Goal: Task Accomplishment & Management: Manage account settings

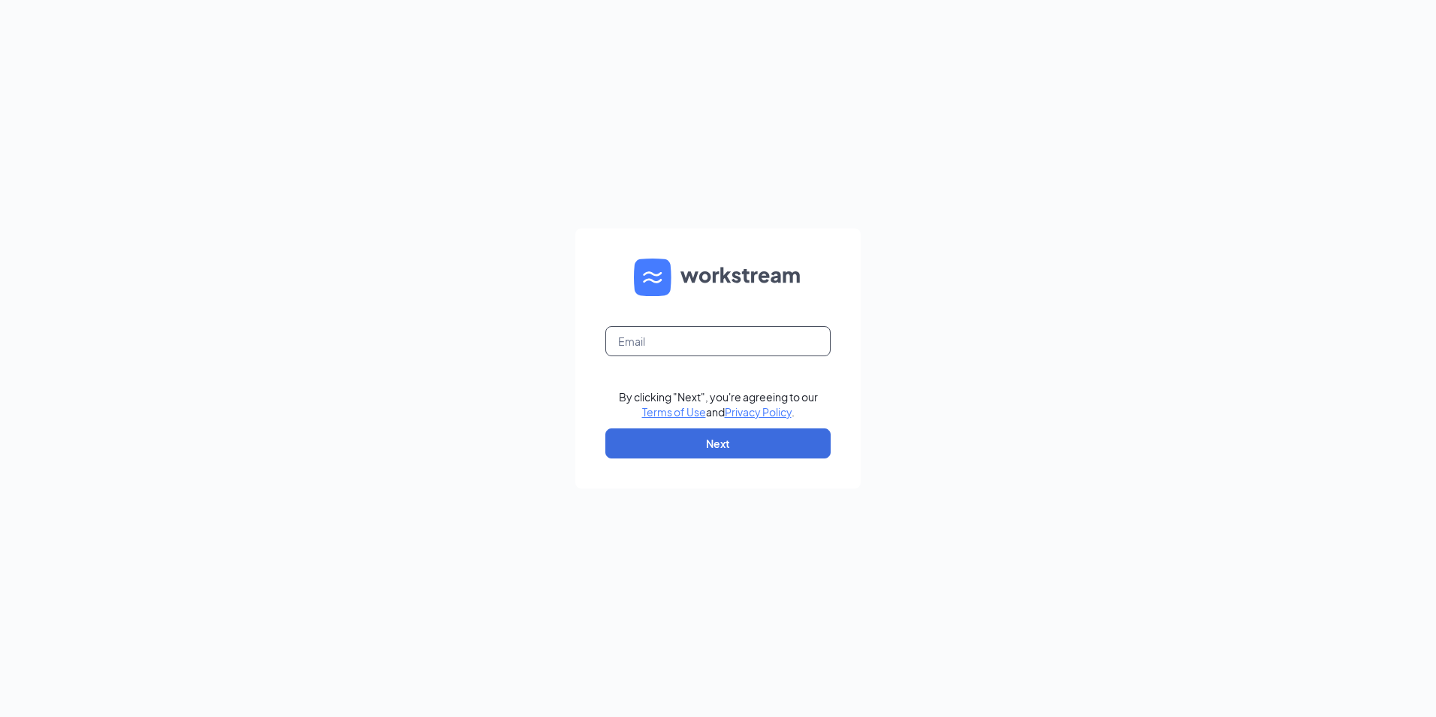
click at [676, 338] on input "text" at bounding box center [717, 341] width 225 height 30
type input "jenmachiela@gmail.com"
click at [719, 445] on button "Next" at bounding box center [717, 443] width 225 height 30
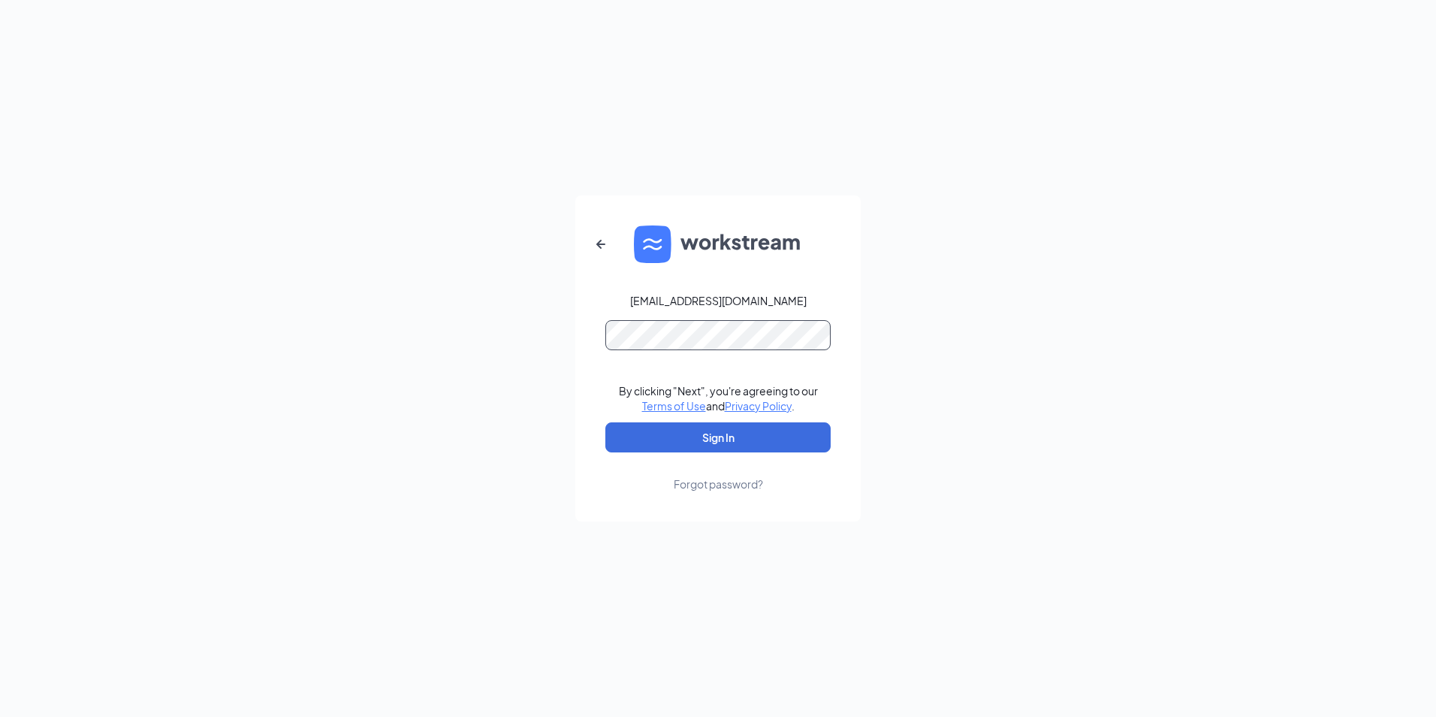
click at [605, 422] on button "Sign In" at bounding box center [717, 437] width 225 height 30
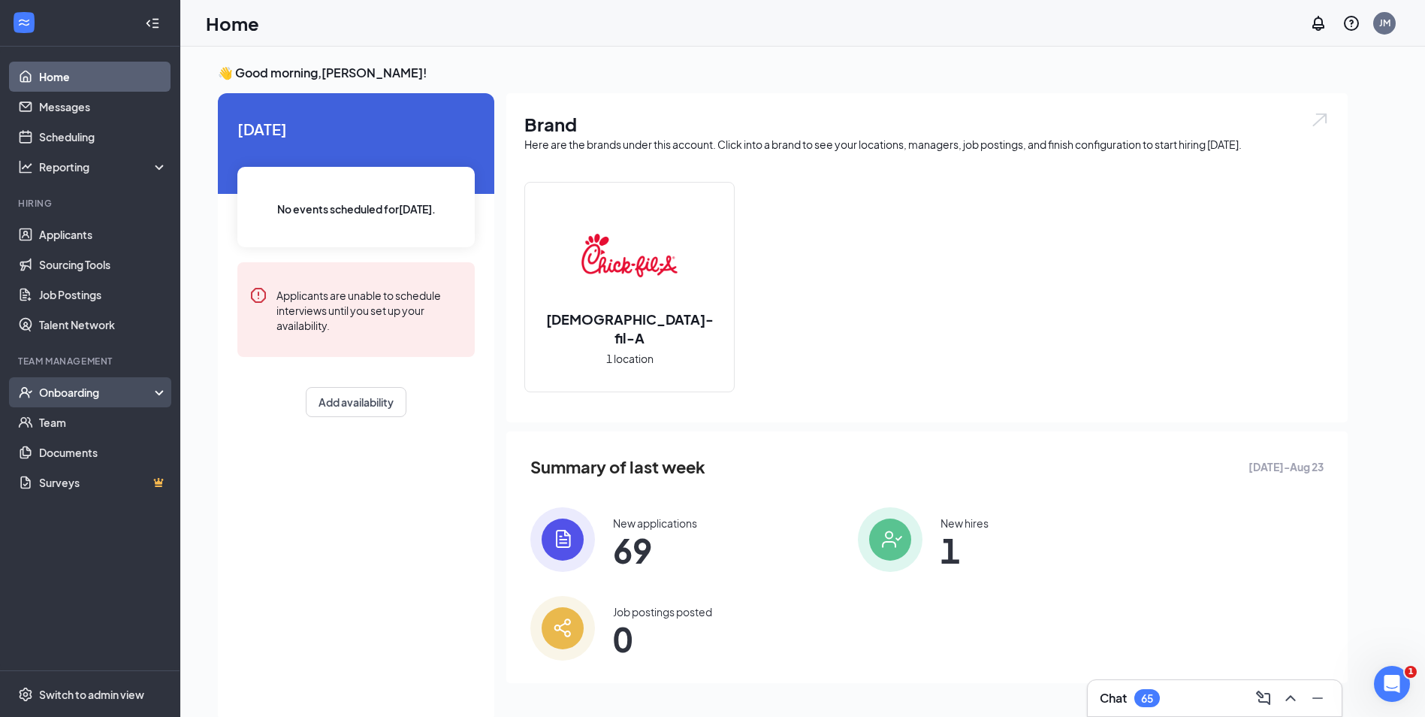
click at [74, 391] on div "Onboarding" at bounding box center [97, 392] width 116 height 15
click at [78, 415] on link "Overview" at bounding box center [103, 422] width 128 height 30
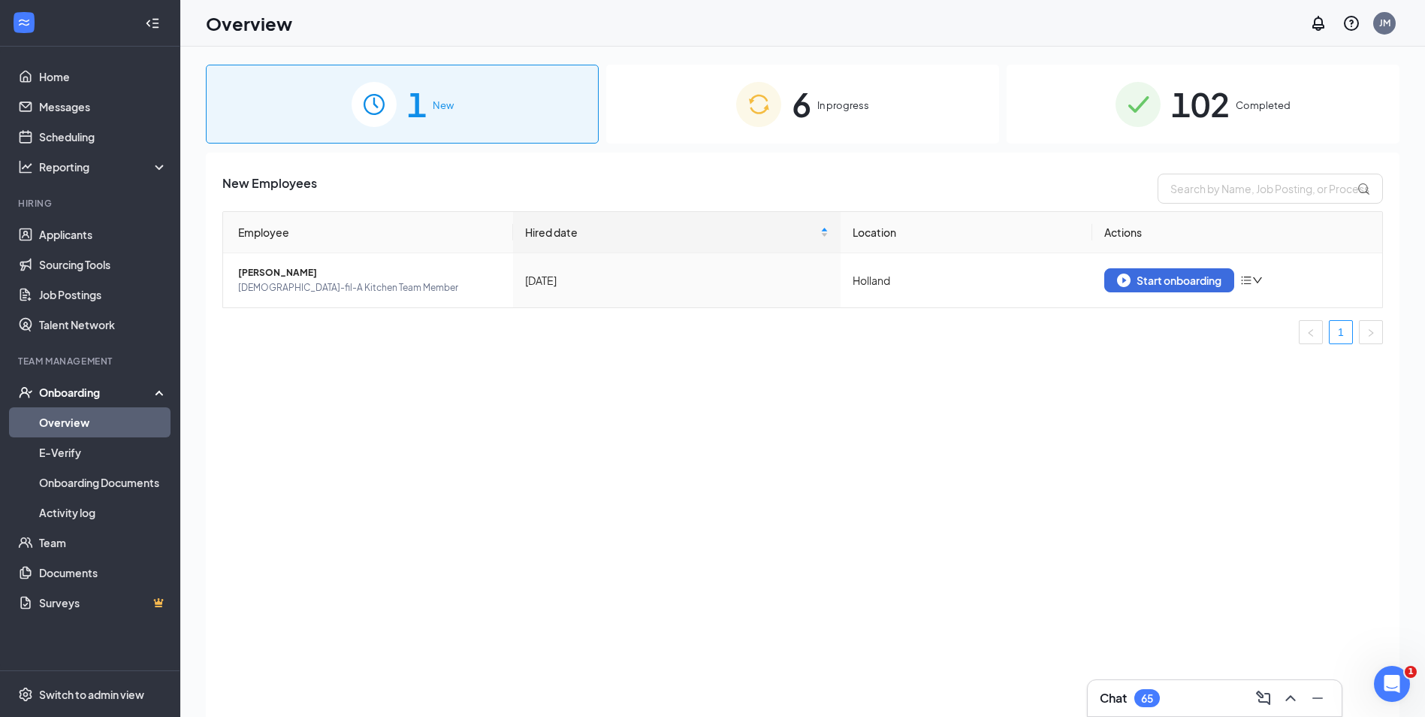
click at [875, 109] on div "6 In progress" at bounding box center [802, 104] width 393 height 79
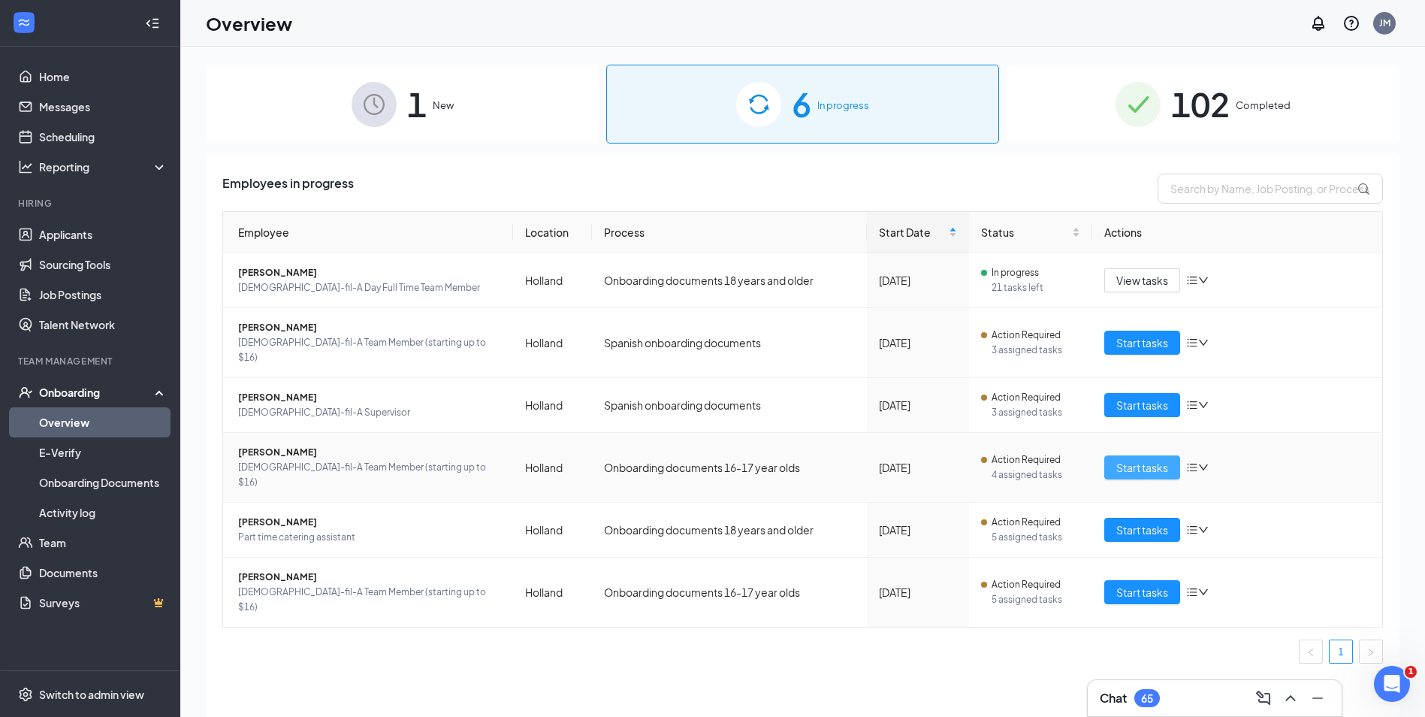
click at [1144, 459] on span "Start tasks" at bounding box center [1142, 467] width 52 height 17
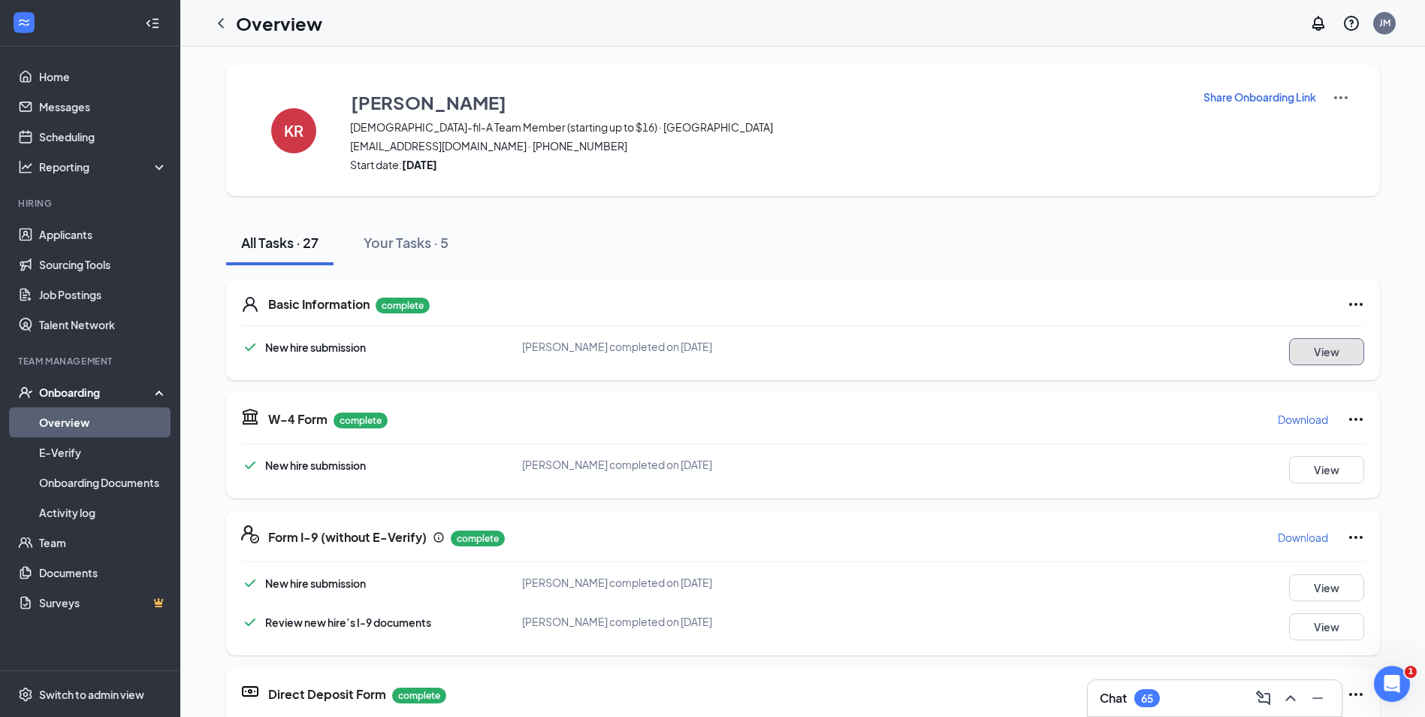
click at [1303, 356] on button "View" at bounding box center [1326, 351] width 75 height 27
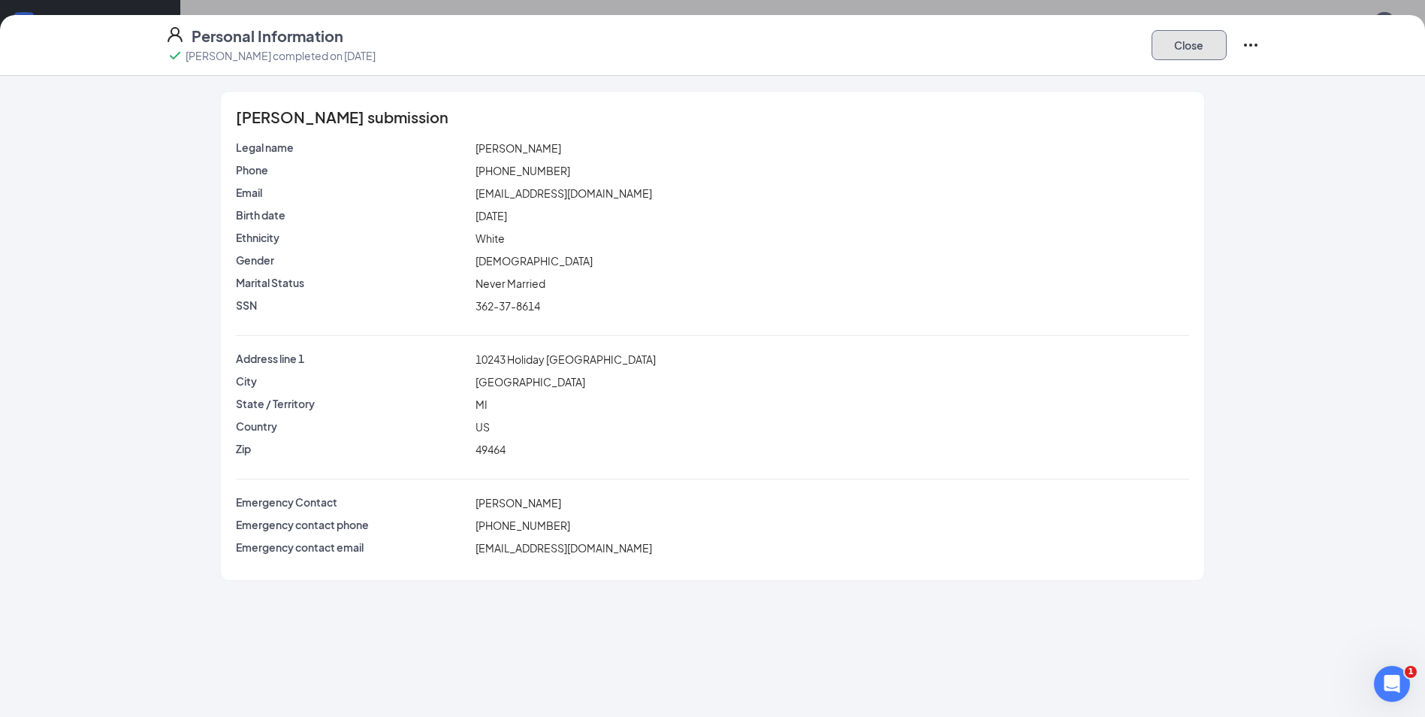
click at [1181, 44] on button "Close" at bounding box center [1189, 45] width 75 height 30
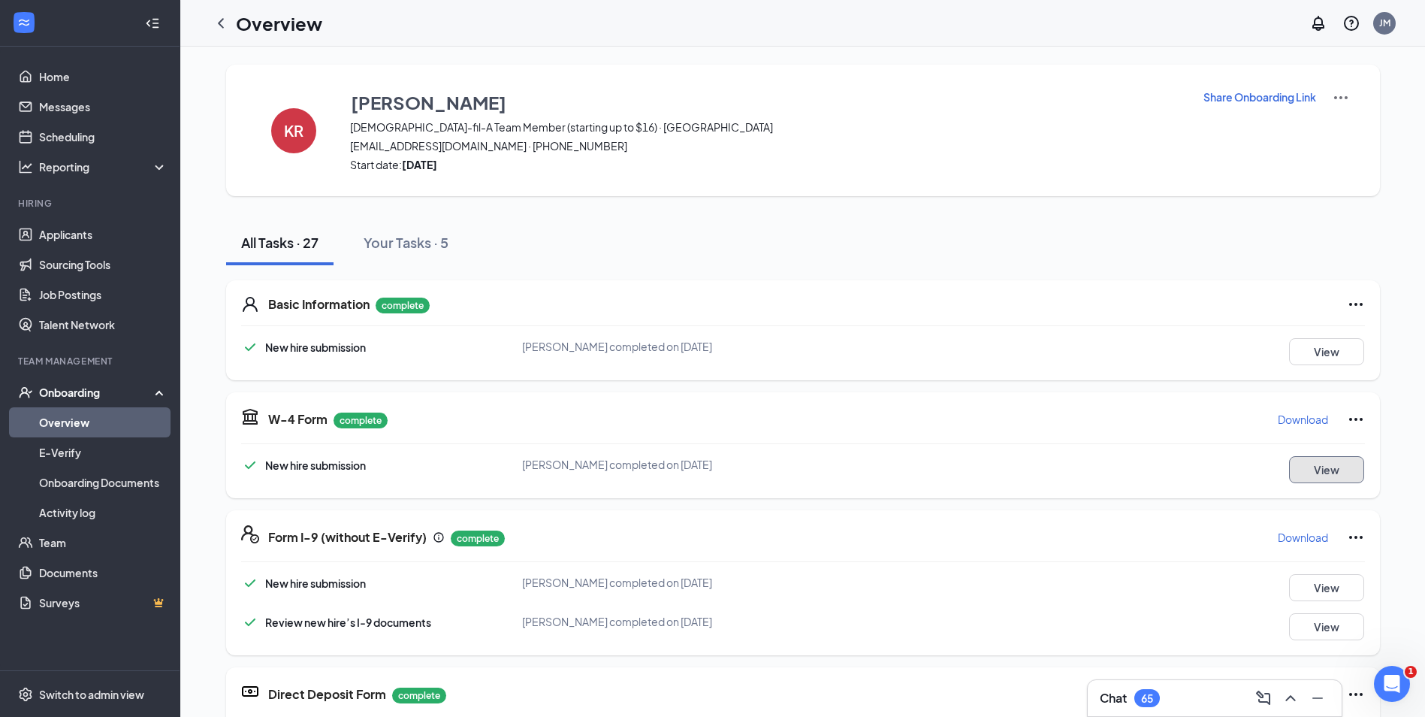
click at [1318, 472] on button "View" at bounding box center [1326, 469] width 75 height 27
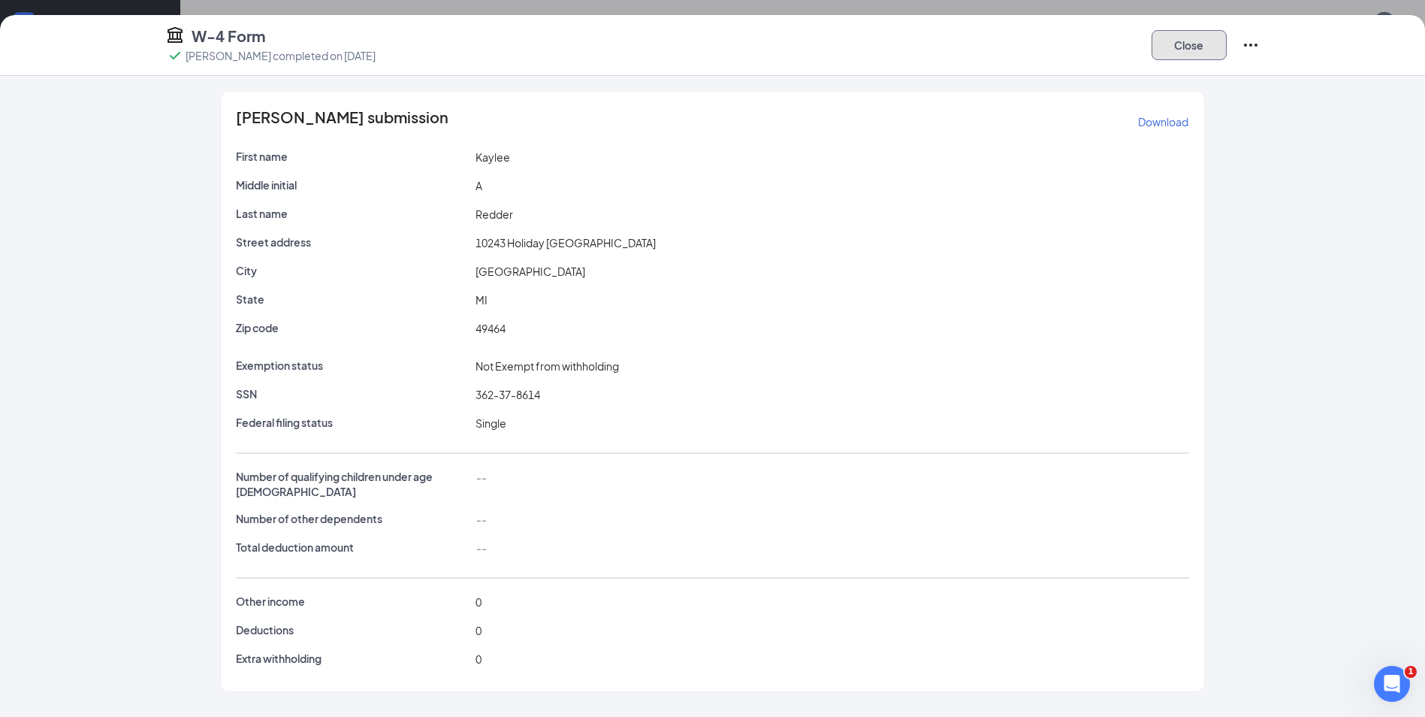
click at [1175, 48] on button "Close" at bounding box center [1189, 45] width 75 height 30
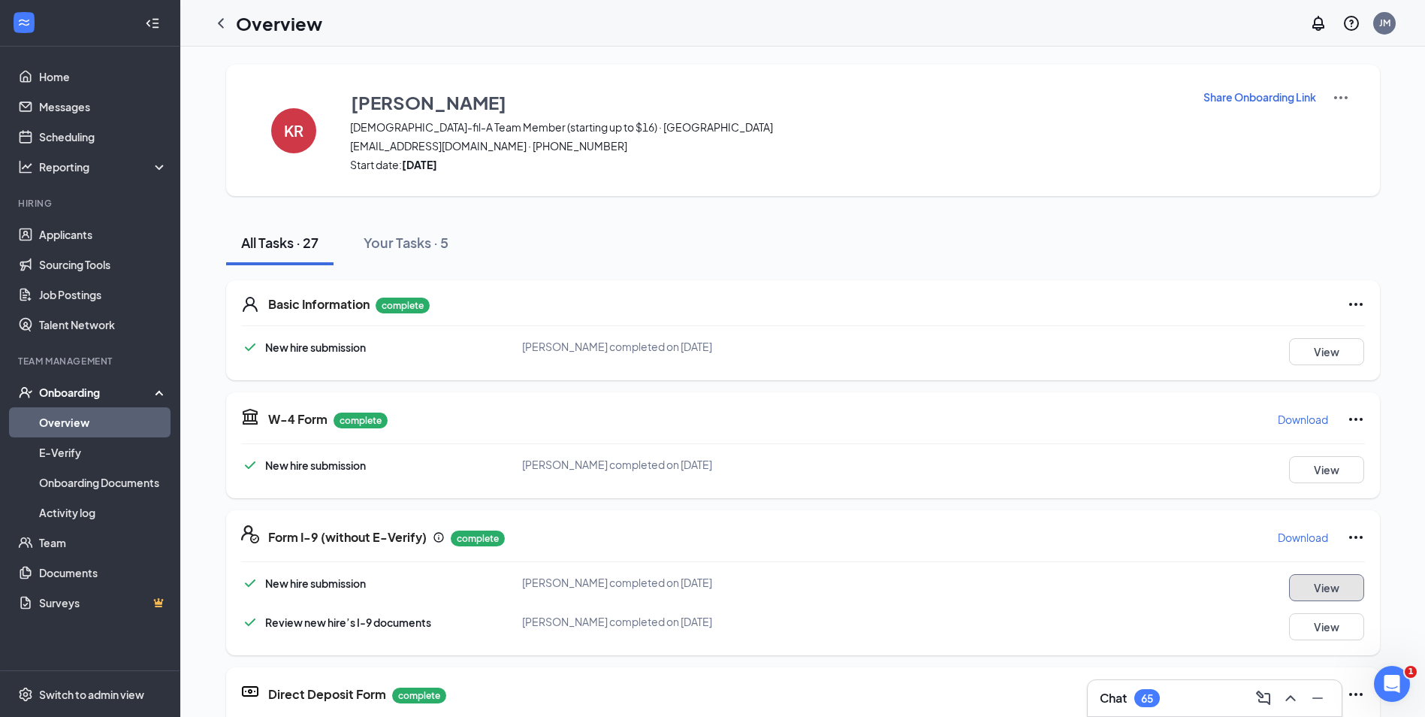
click at [1326, 590] on button "View" at bounding box center [1326, 587] width 75 height 27
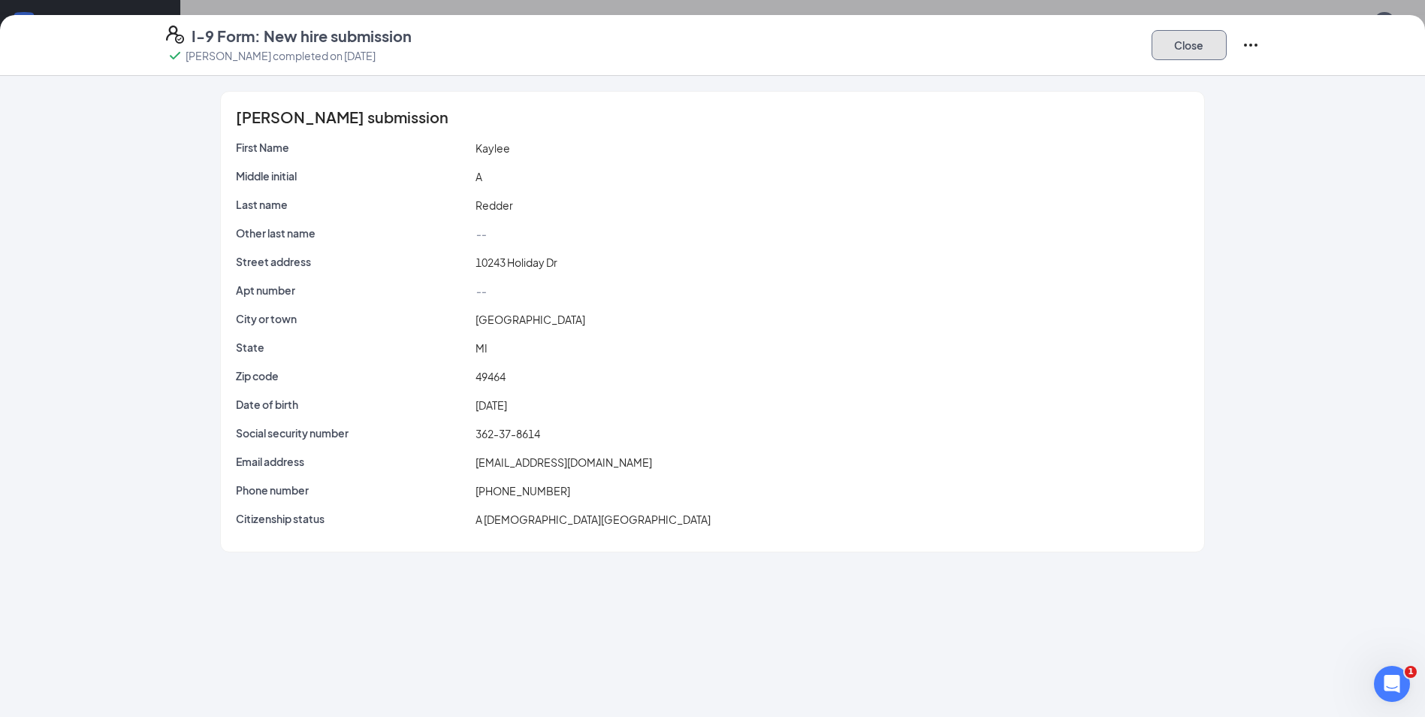
click at [1179, 48] on button "Close" at bounding box center [1189, 45] width 75 height 30
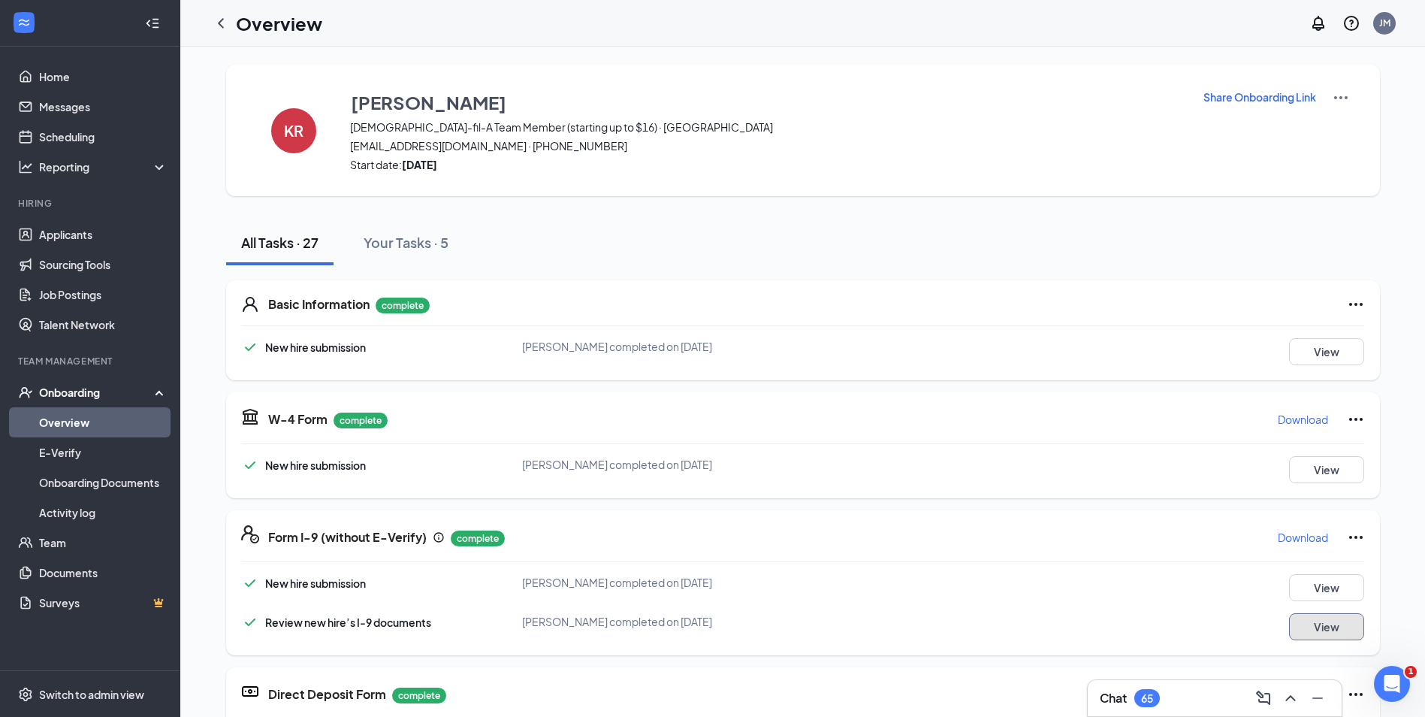
click at [1356, 628] on button "View" at bounding box center [1326, 626] width 75 height 27
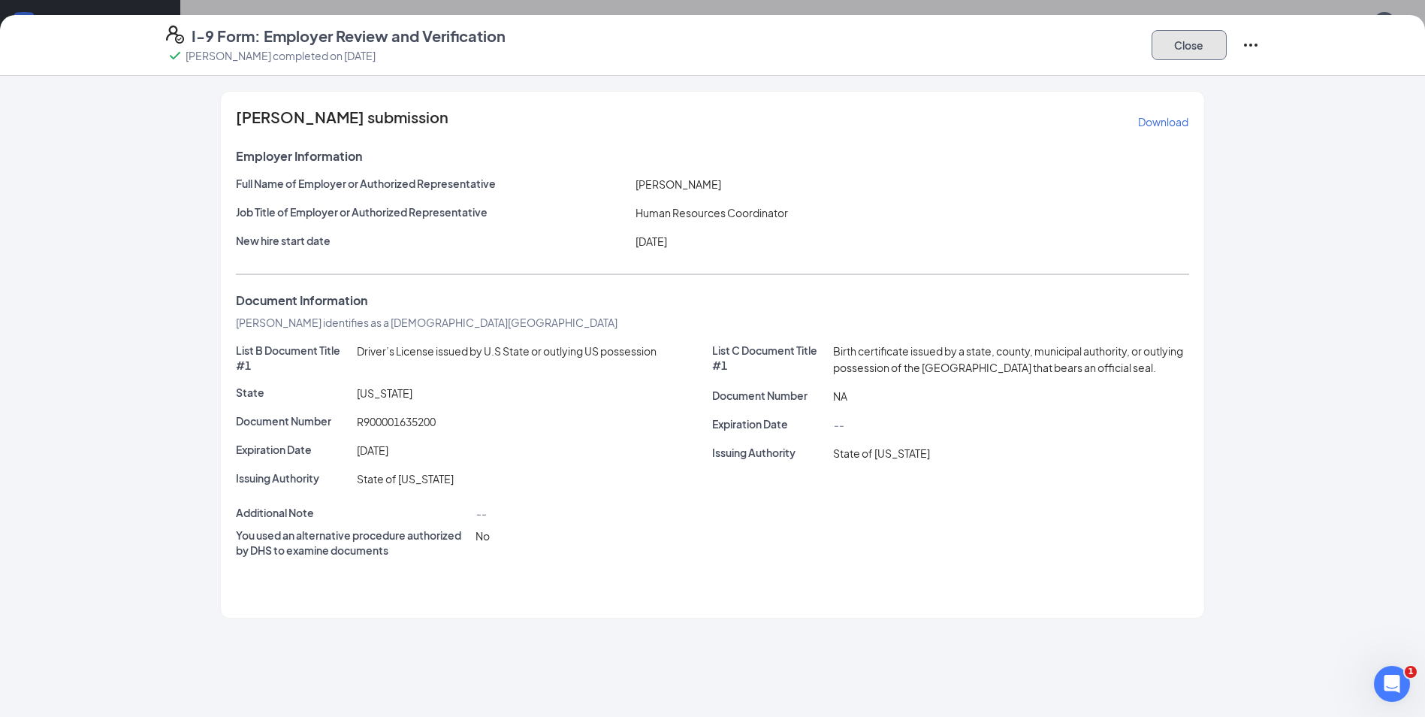
click at [1190, 51] on button "Close" at bounding box center [1189, 45] width 75 height 30
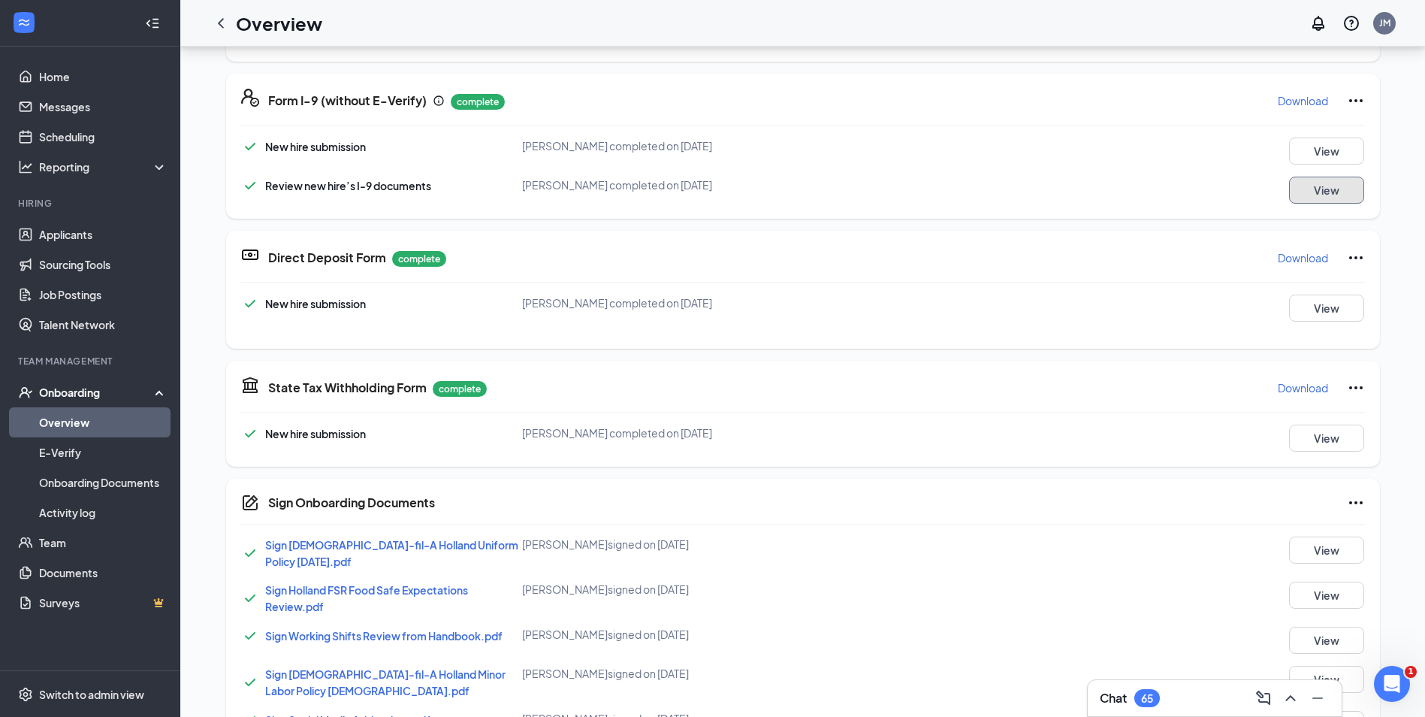
scroll to position [451, 0]
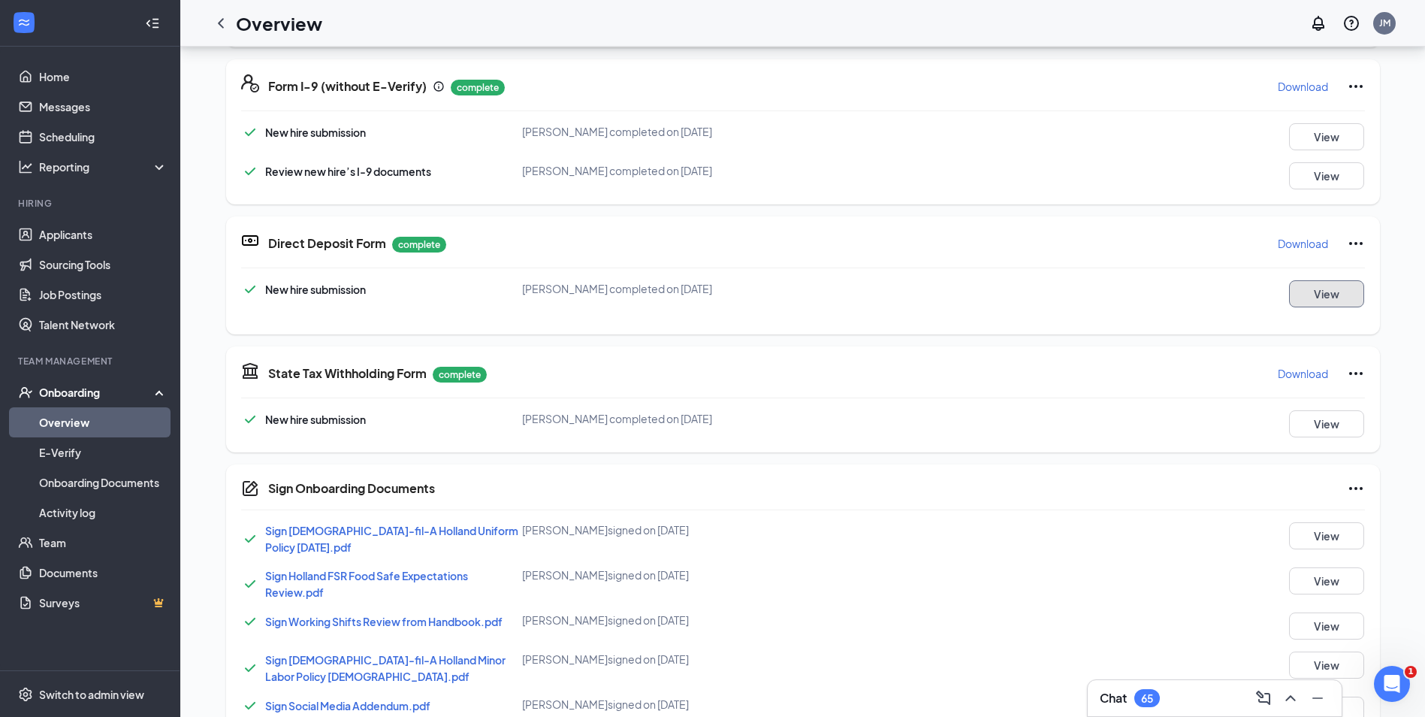
click at [1346, 299] on button "View" at bounding box center [1326, 293] width 75 height 27
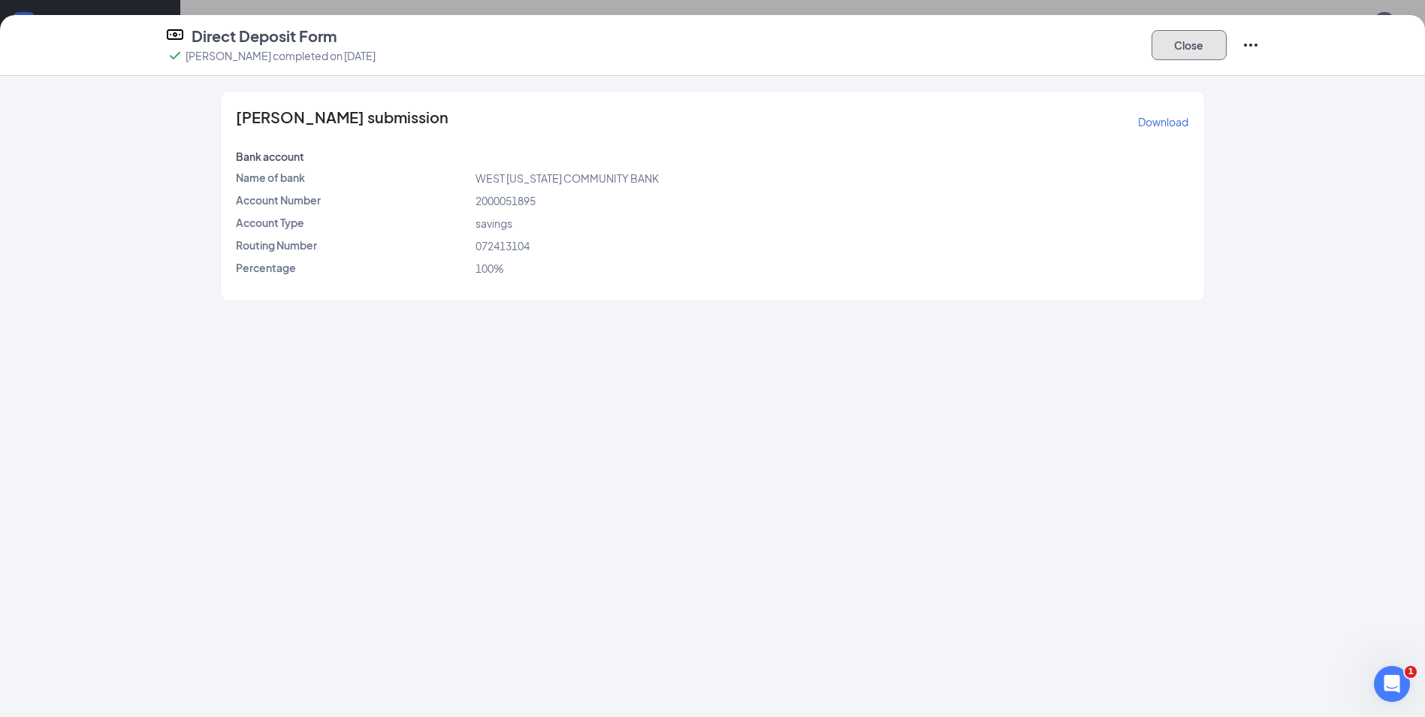
click at [1170, 43] on button "Close" at bounding box center [1189, 45] width 75 height 30
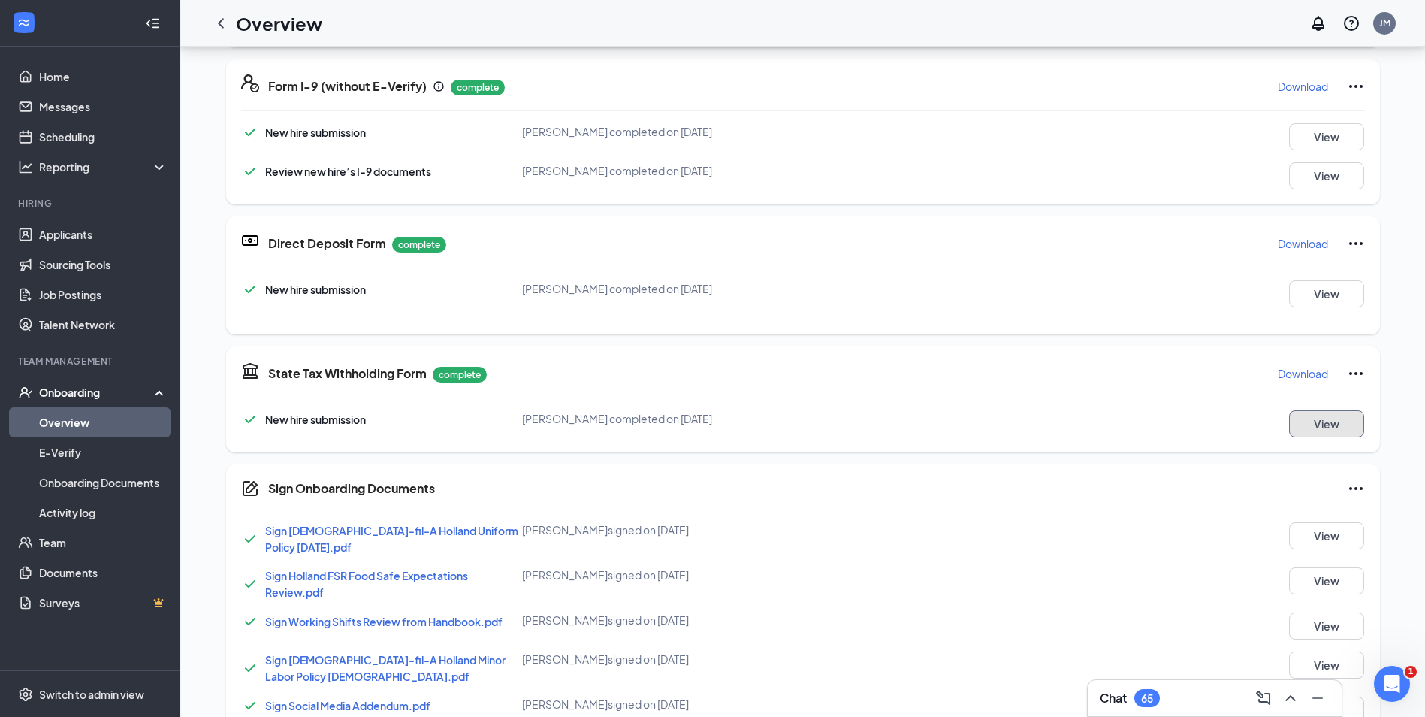
click at [1315, 414] on button "View" at bounding box center [1326, 423] width 75 height 27
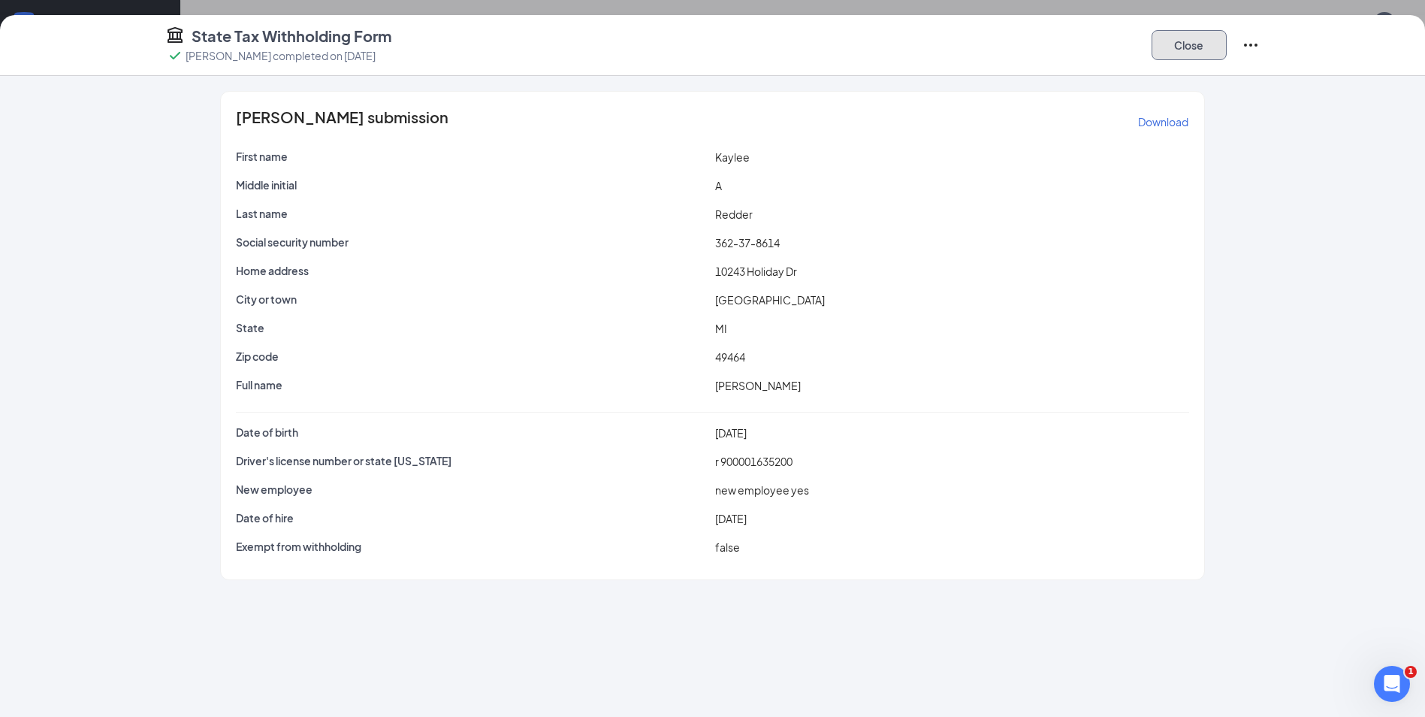
click at [1188, 44] on button "Close" at bounding box center [1189, 45] width 75 height 30
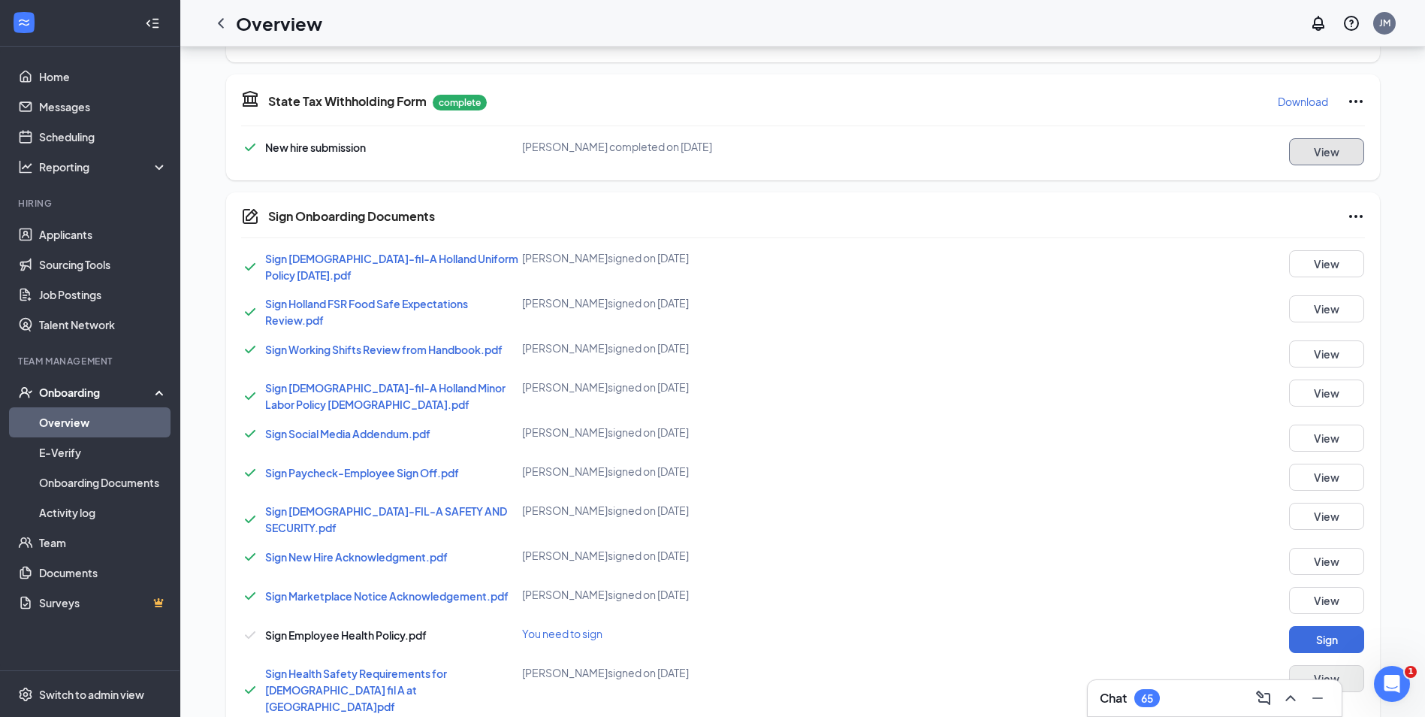
scroll to position [977, 0]
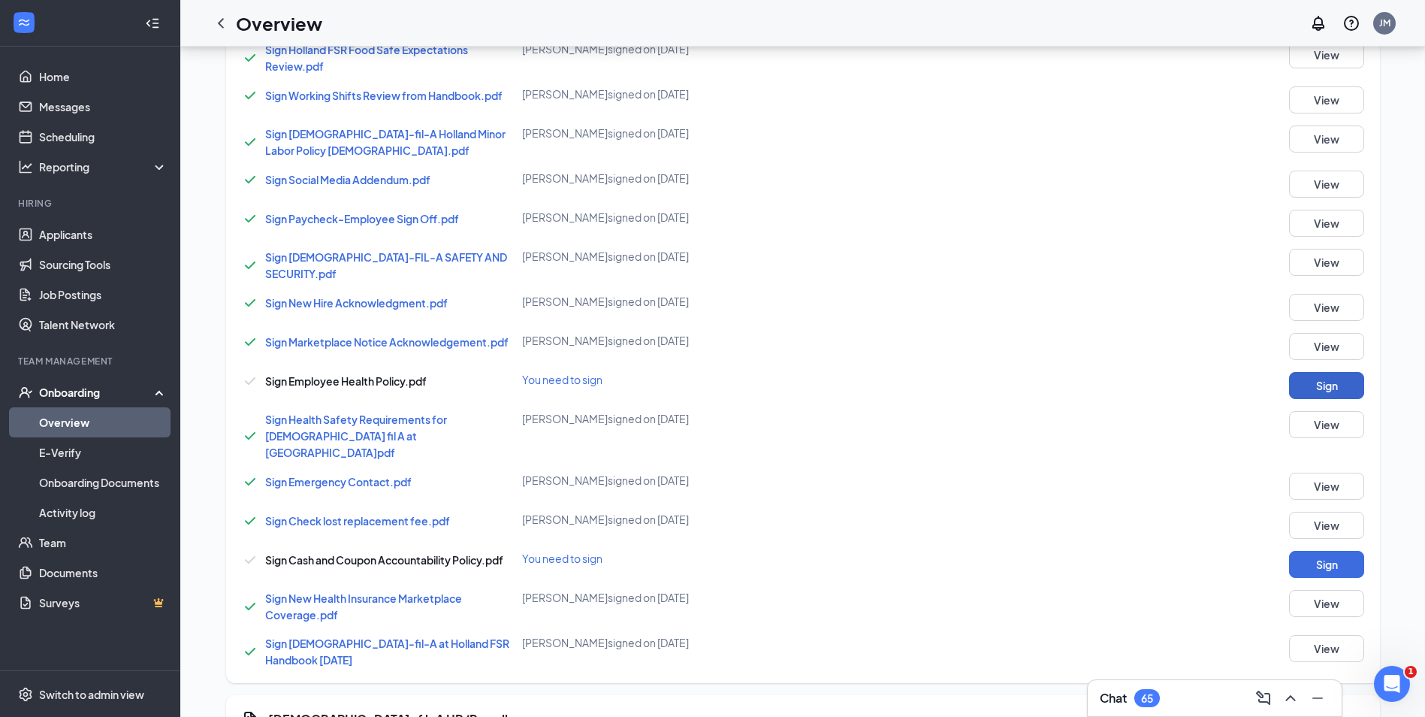
click at [1330, 378] on button "Sign" at bounding box center [1326, 385] width 75 height 27
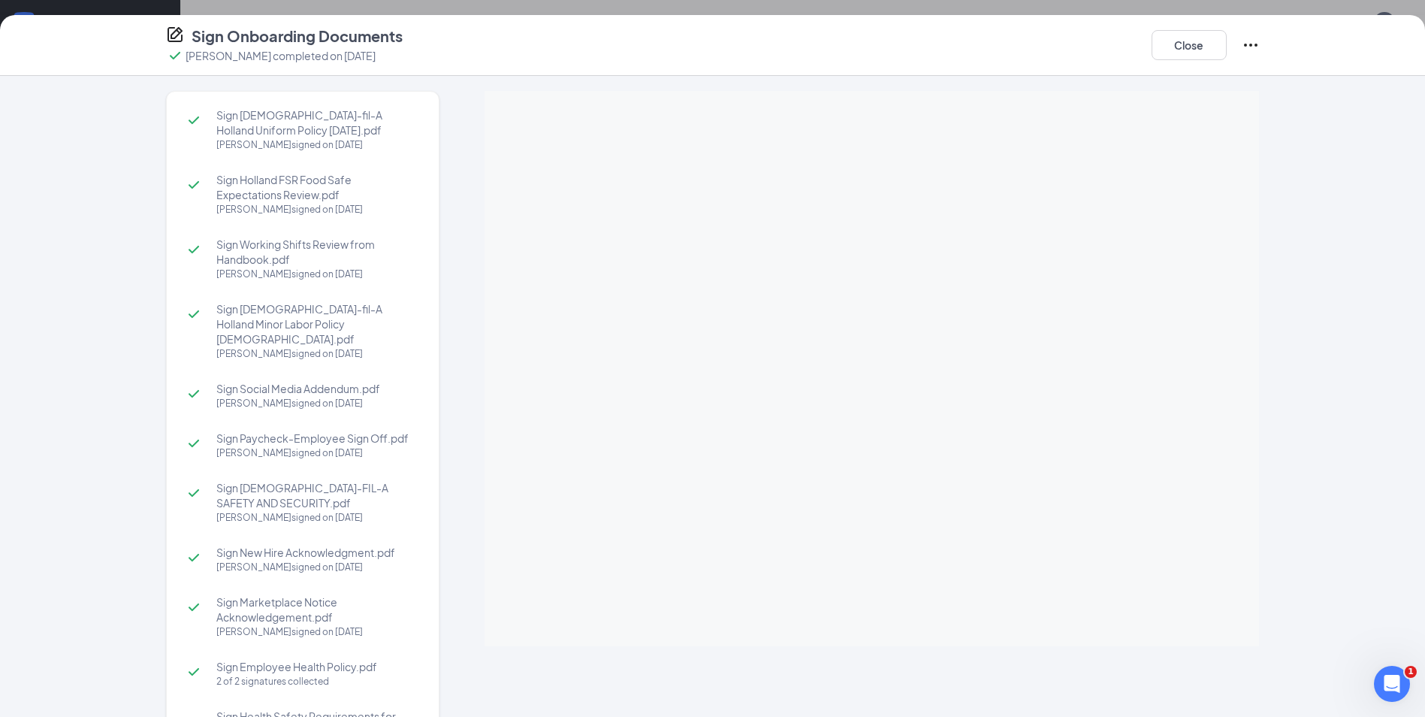
scroll to position [983, 0]
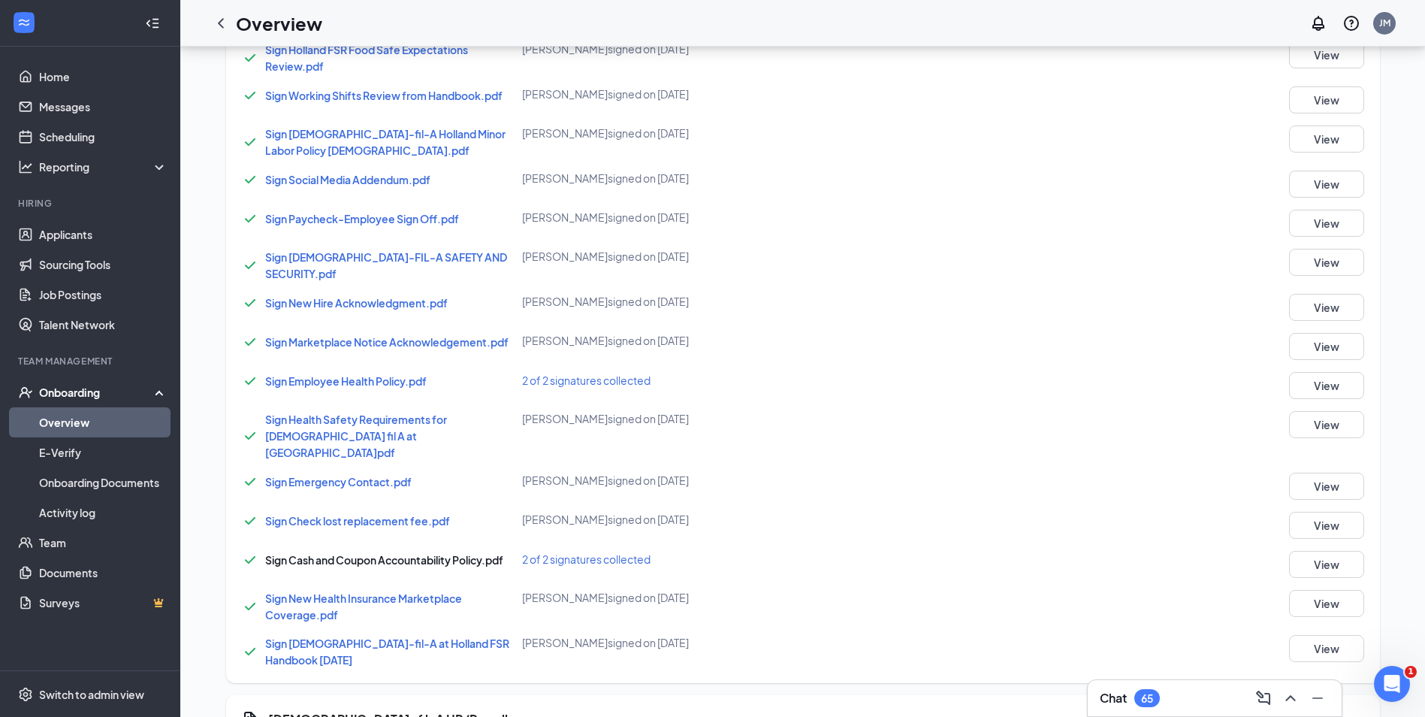
click at [1111, 475] on div "Sign Emergency Contact.pdf [PERSON_NAME] signed on [DATE] View" at bounding box center [803, 485] width 1124 height 27
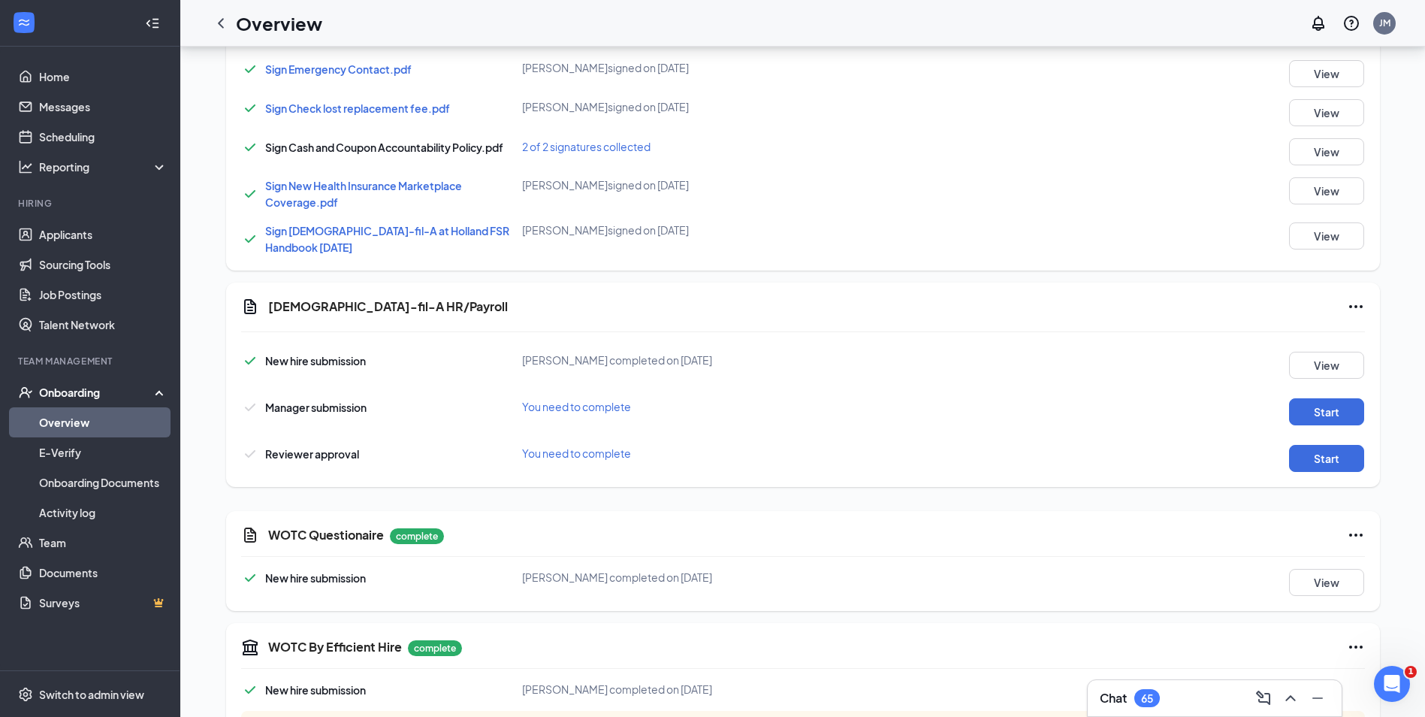
scroll to position [1433, 0]
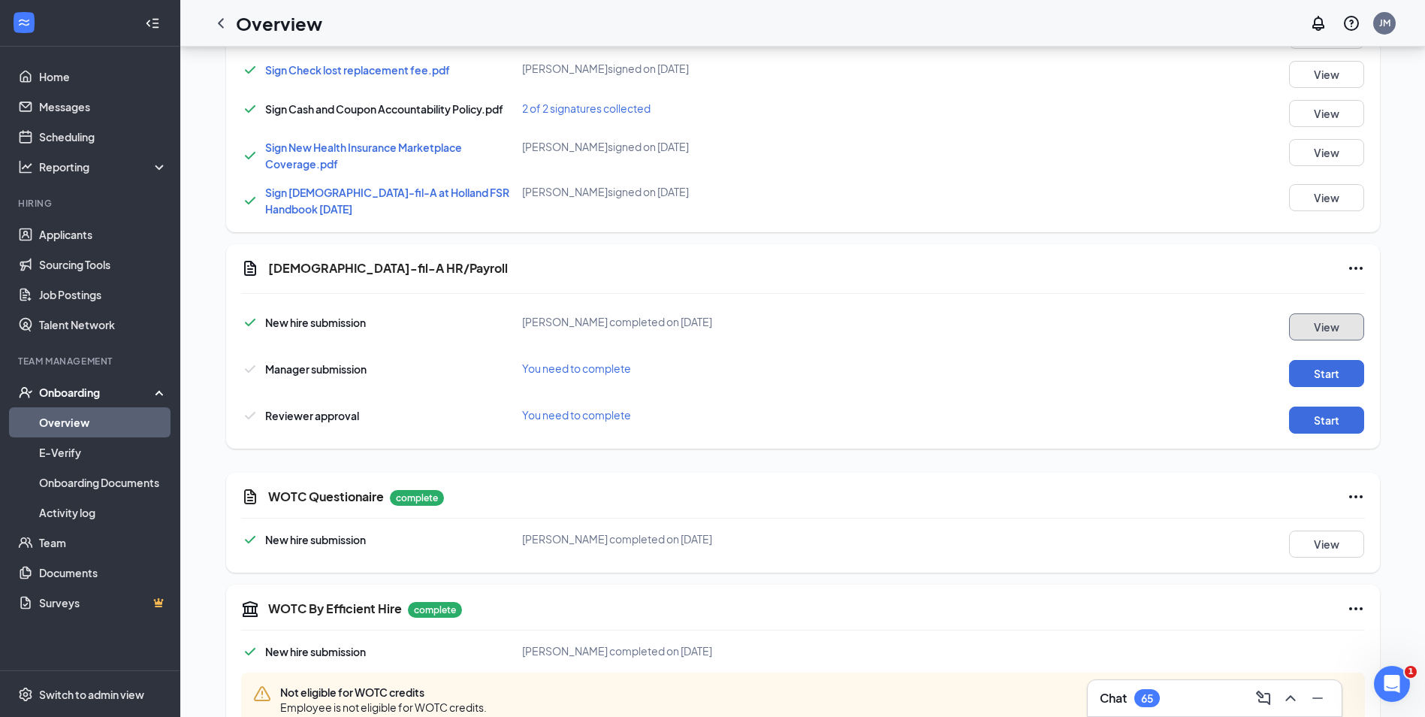
click at [1337, 313] on button "View" at bounding box center [1326, 326] width 75 height 27
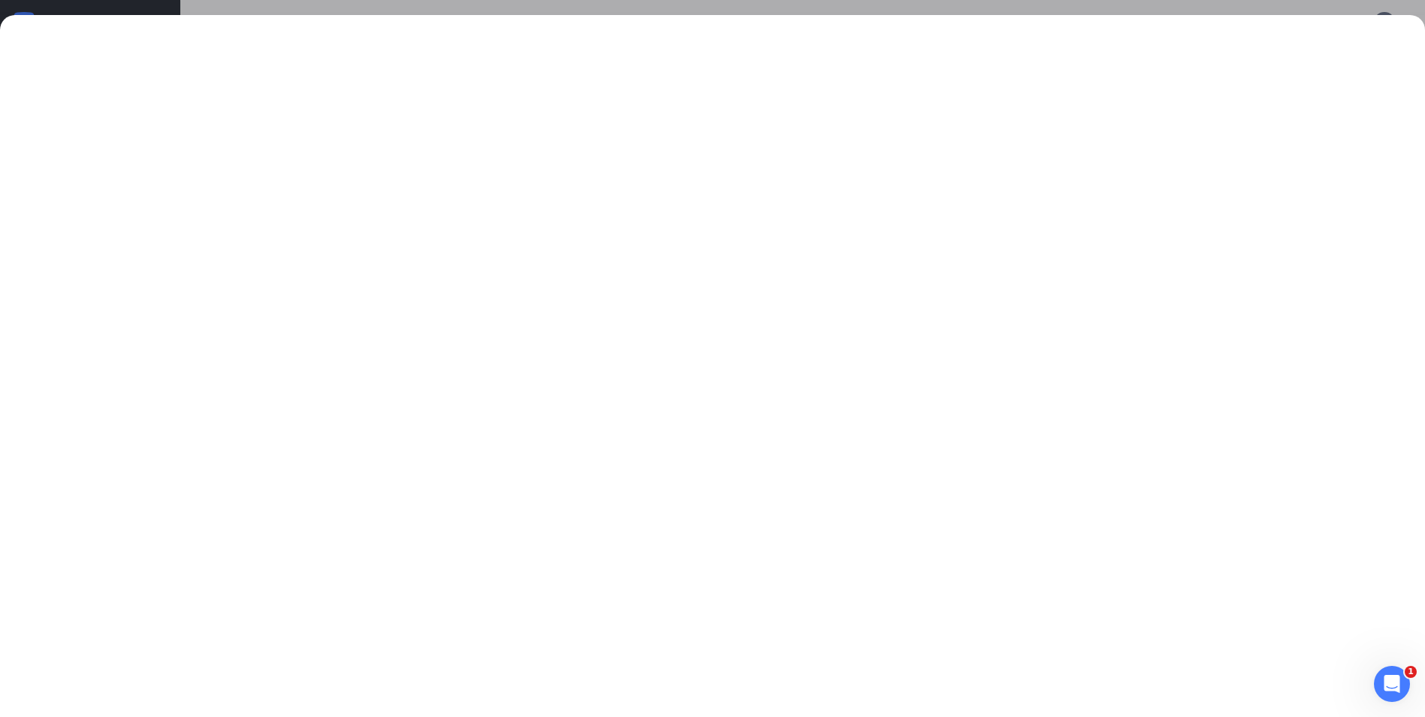
scroll to position [1153, 0]
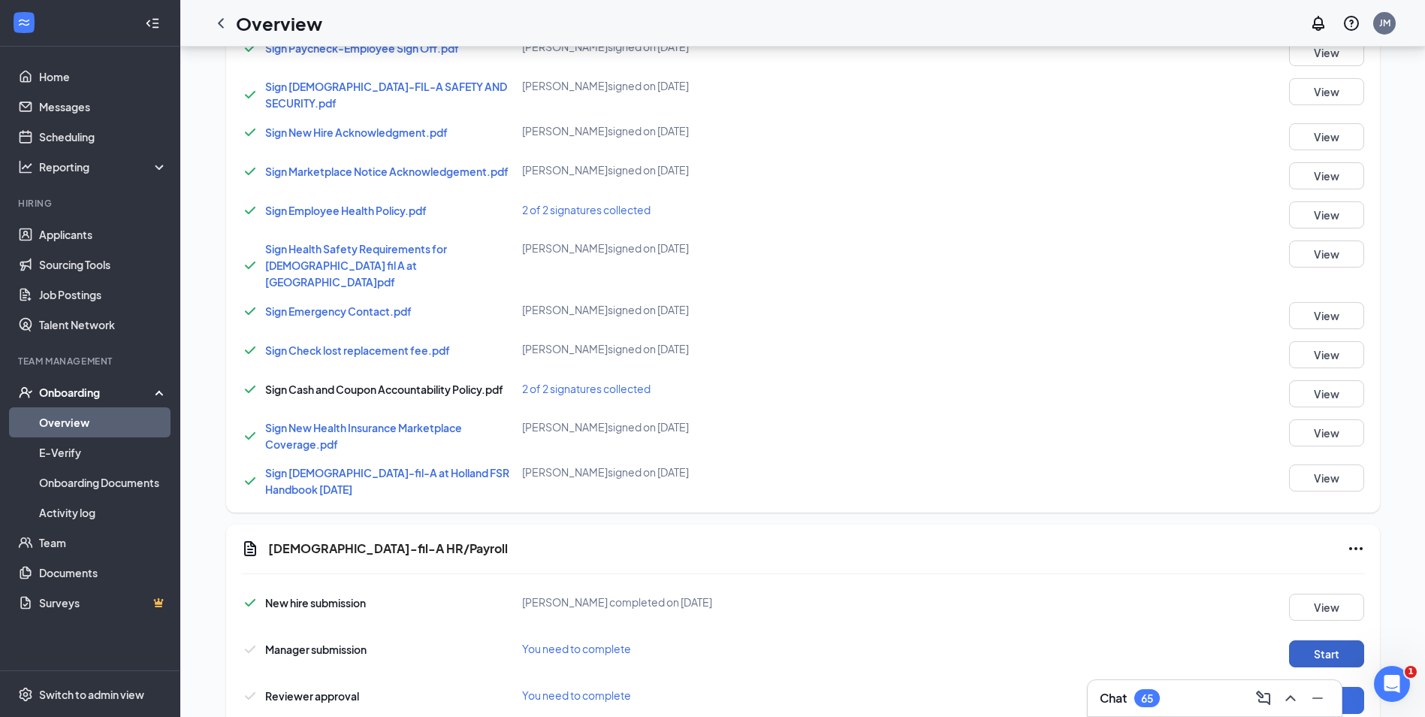
click at [1332, 640] on button "Start" at bounding box center [1326, 653] width 75 height 27
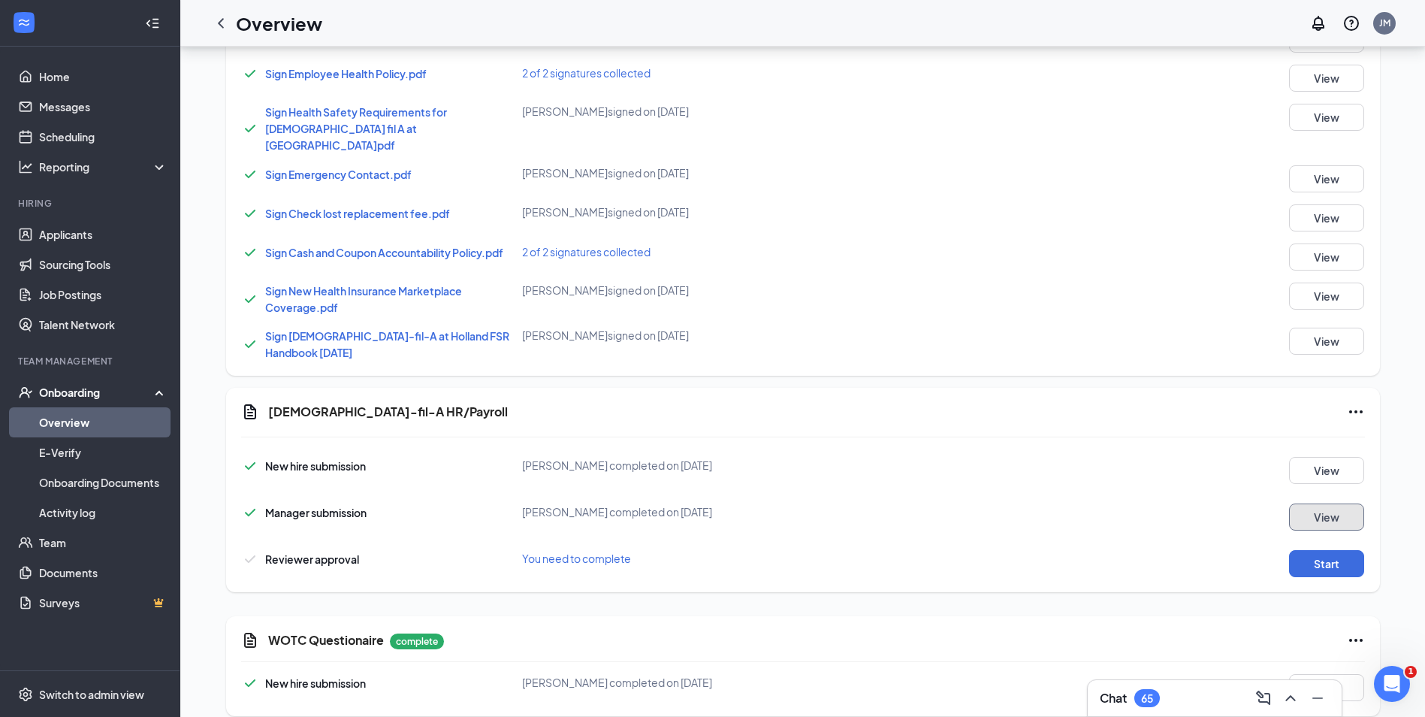
scroll to position [1303, 0]
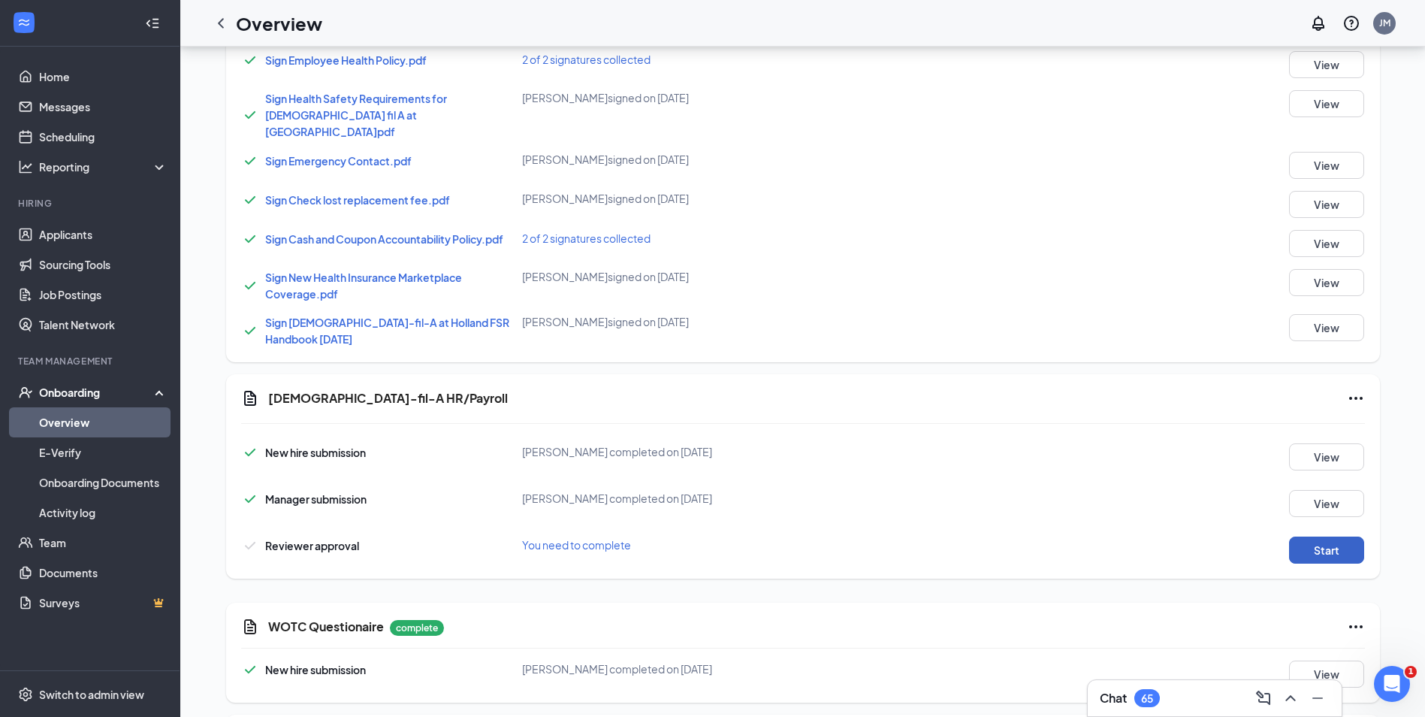
click at [1328, 536] on button "Start" at bounding box center [1326, 549] width 75 height 27
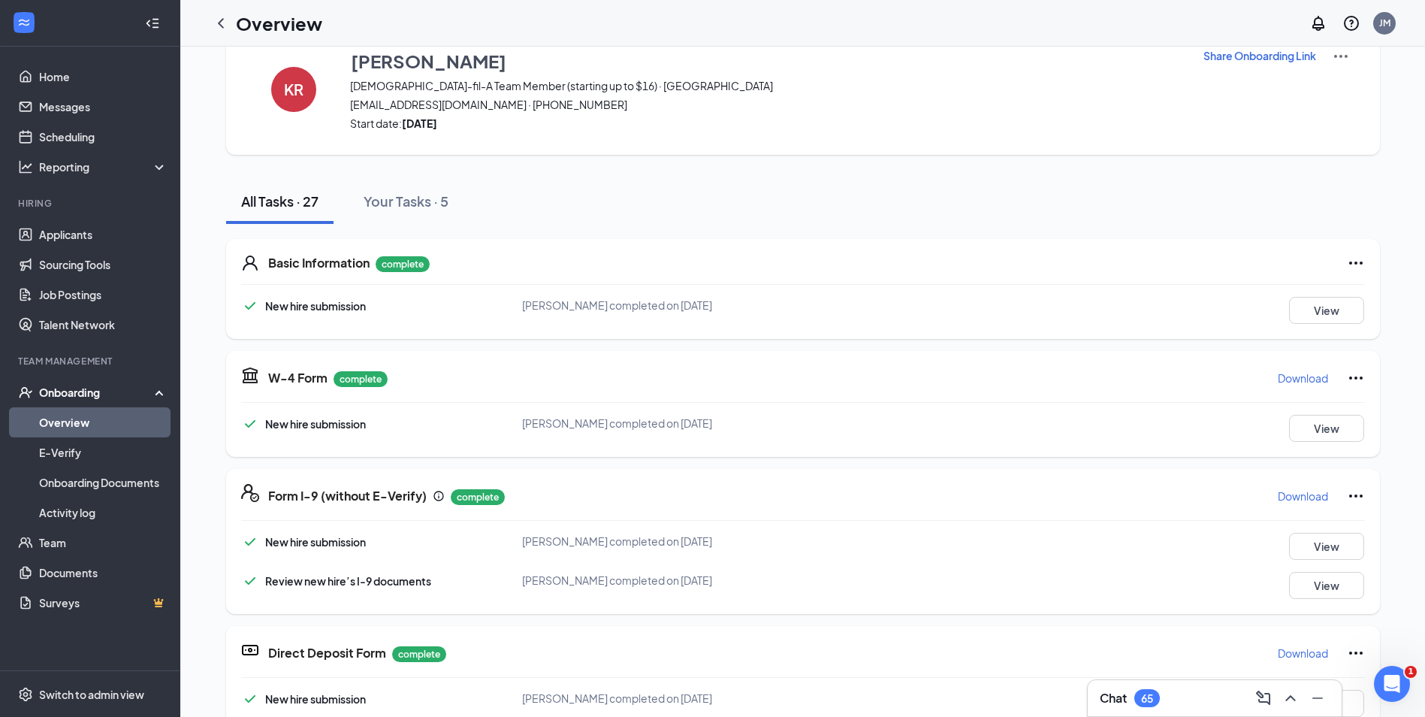
scroll to position [0, 0]
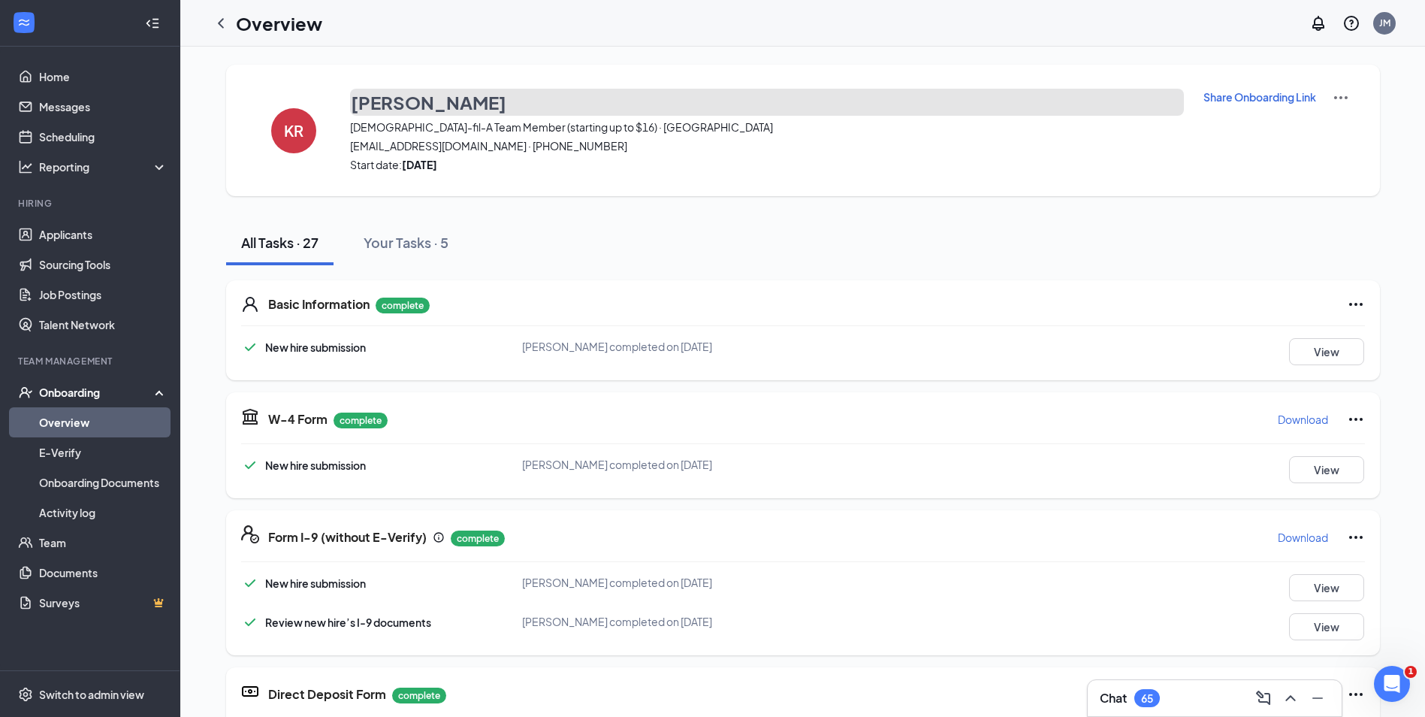
click at [436, 110] on h3 "[PERSON_NAME]" at bounding box center [428, 102] width 155 height 26
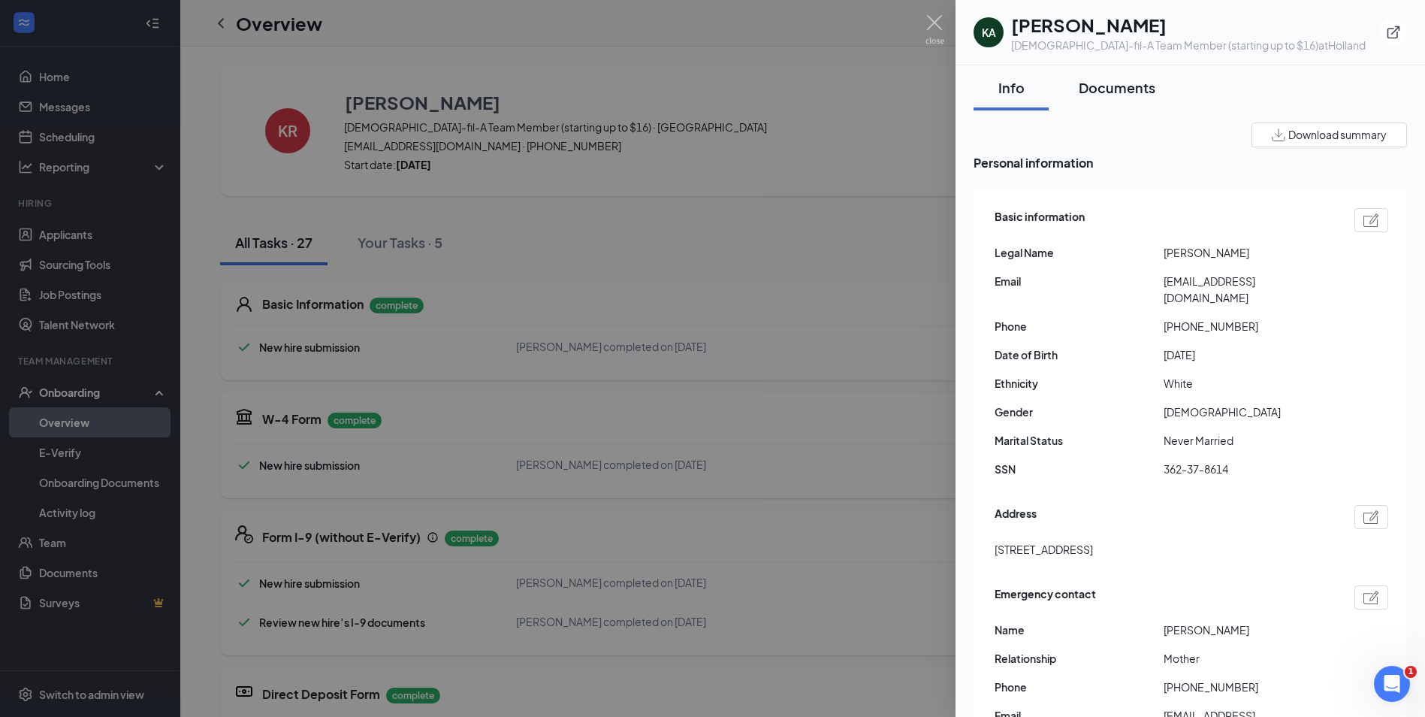
click at [1104, 90] on div "Documents" at bounding box center [1117, 87] width 77 height 19
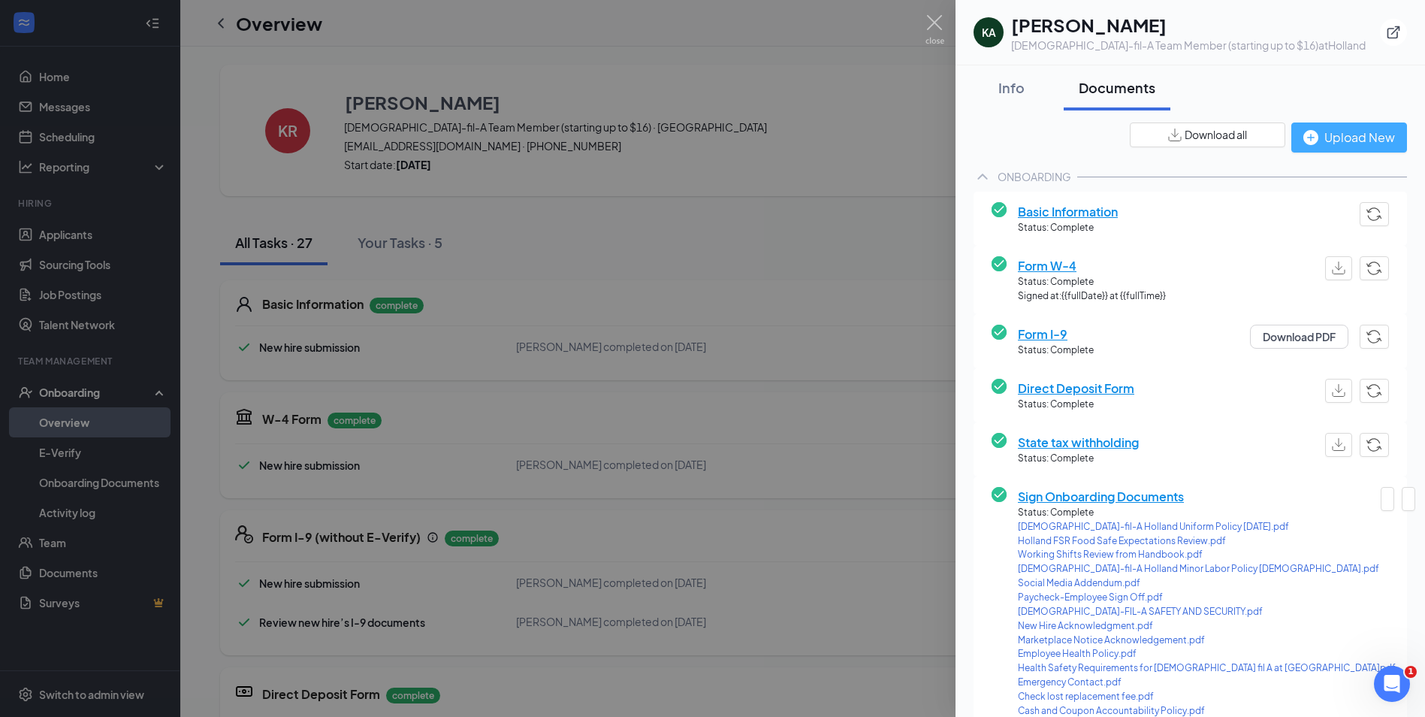
click at [1342, 142] on div "Upload New" at bounding box center [1349, 137] width 92 height 19
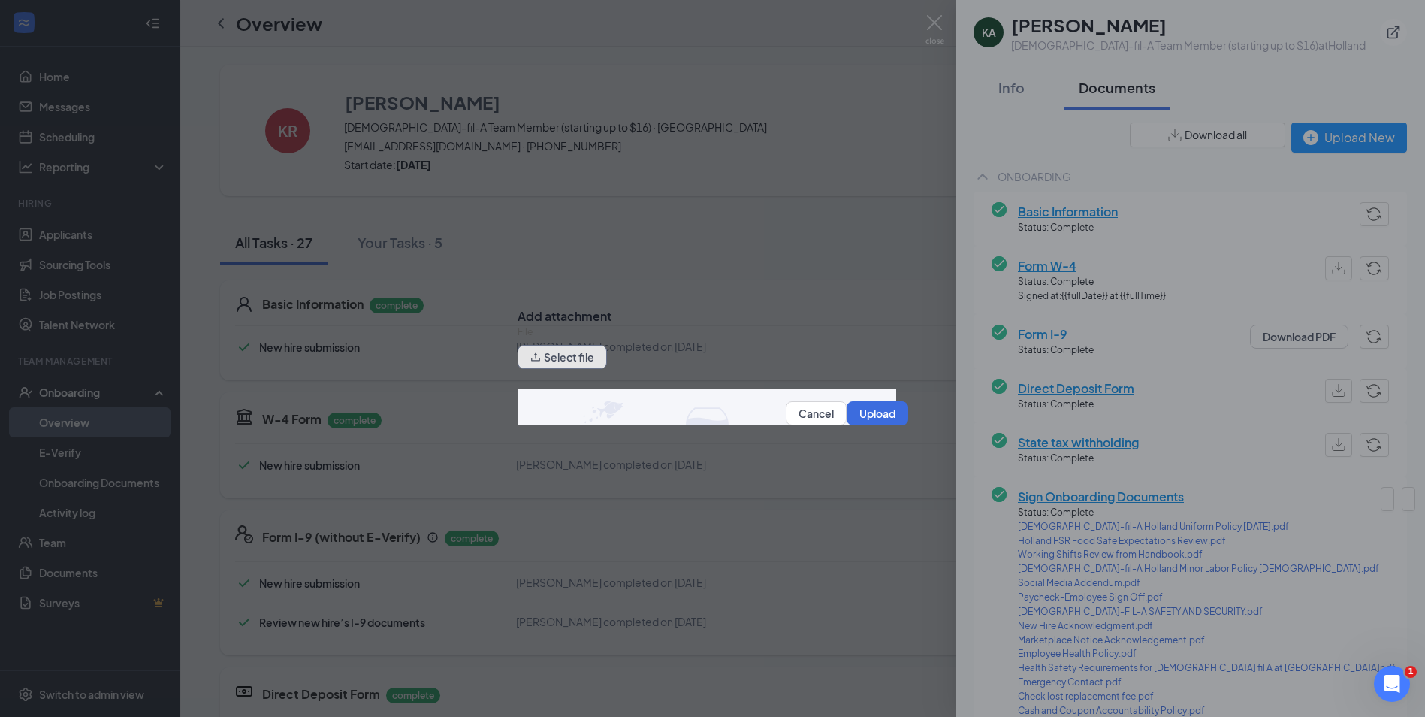
click at [585, 367] on button "Select file" at bounding box center [562, 357] width 89 height 24
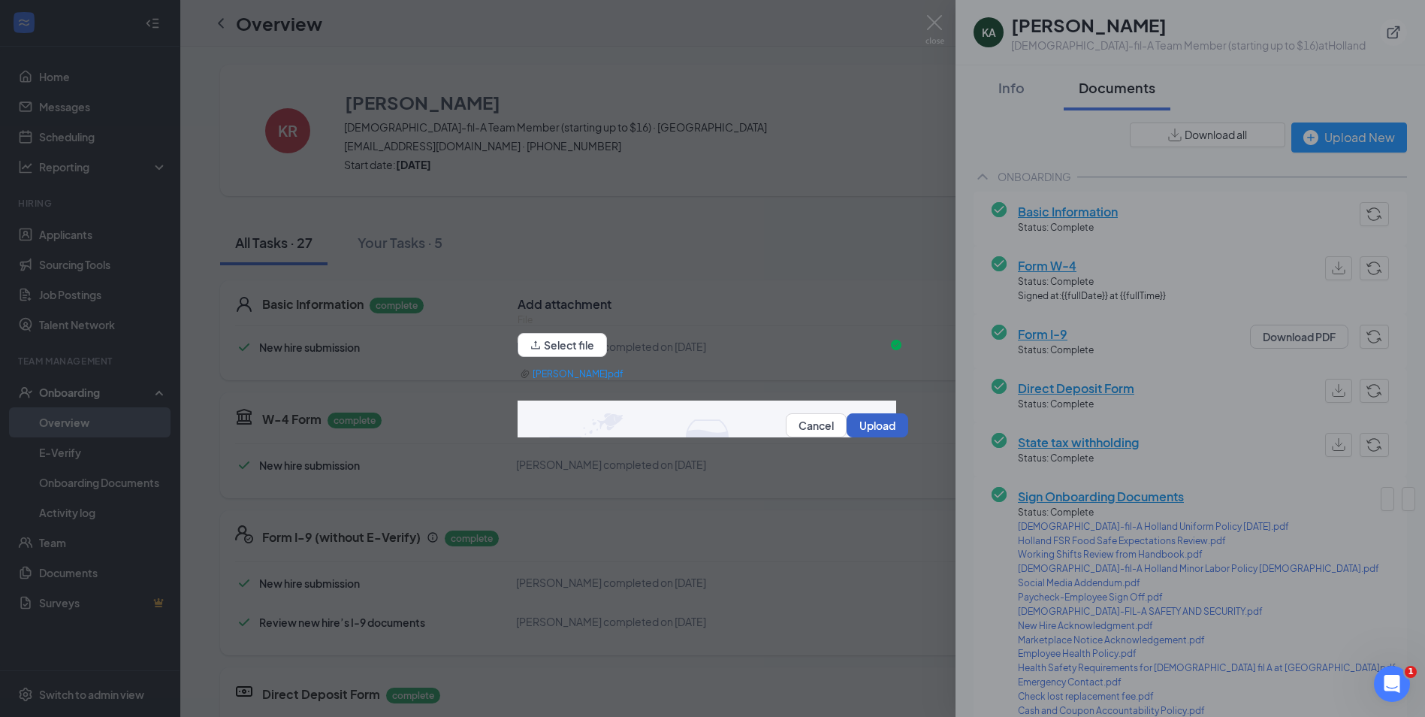
click at [864, 435] on button "Upload" at bounding box center [878, 425] width 62 height 24
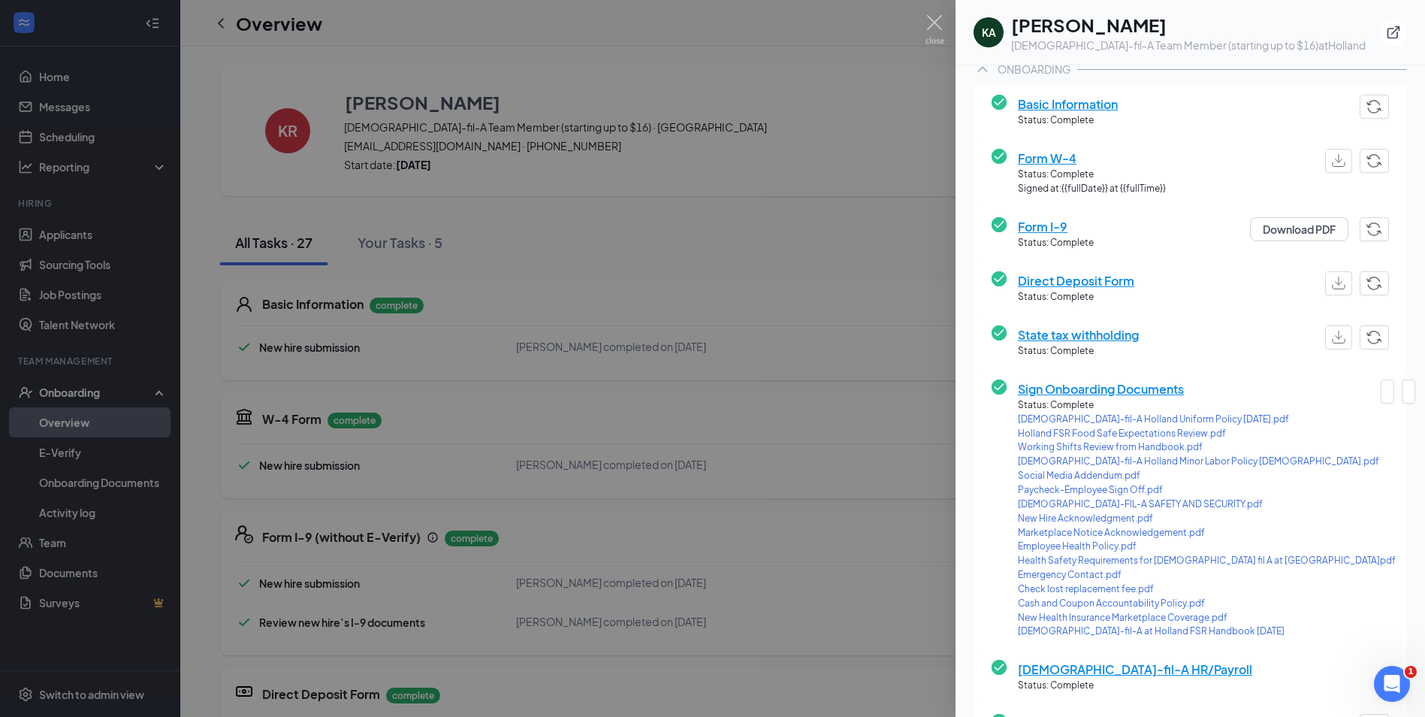
scroll to position [526, 0]
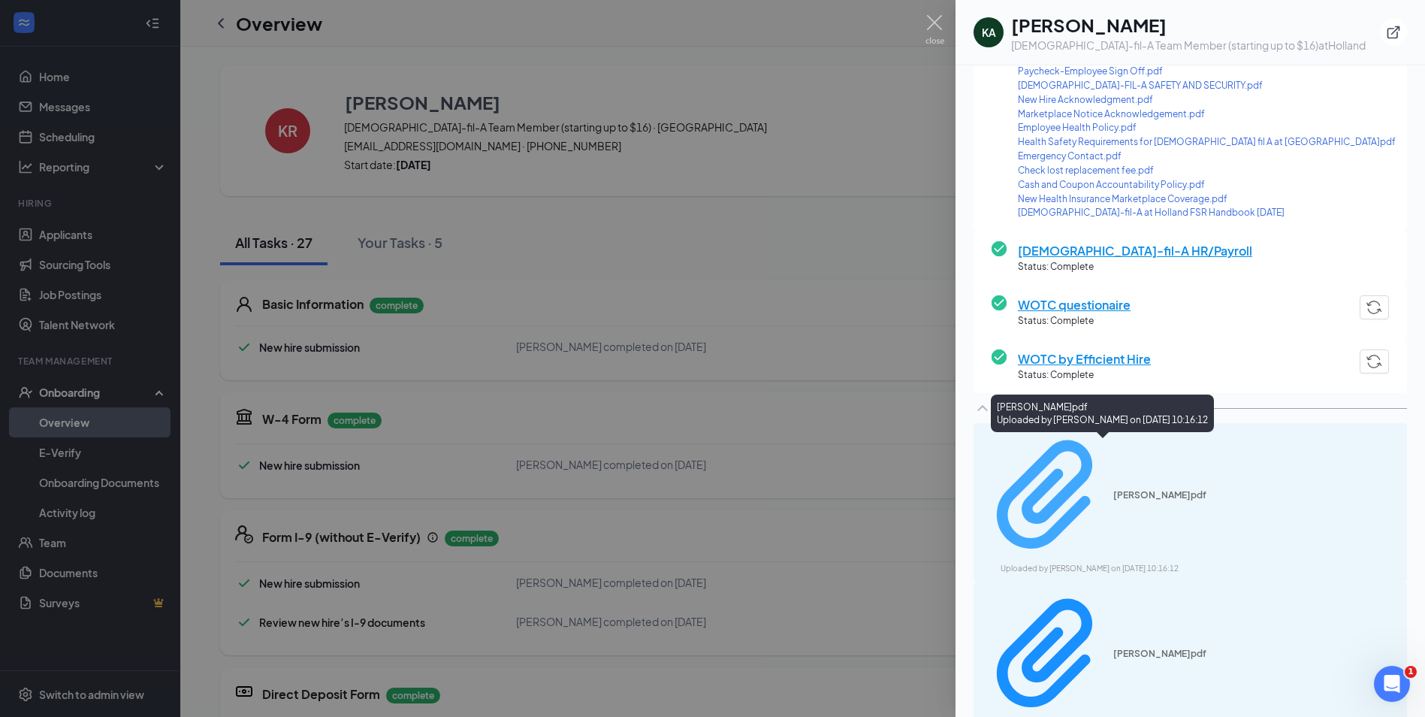
click at [1022, 454] on div "[PERSON_NAME]pdf Uploaded by [PERSON_NAME] on [DATE] 10:16:12" at bounding box center [1104, 502] width 243 height 145
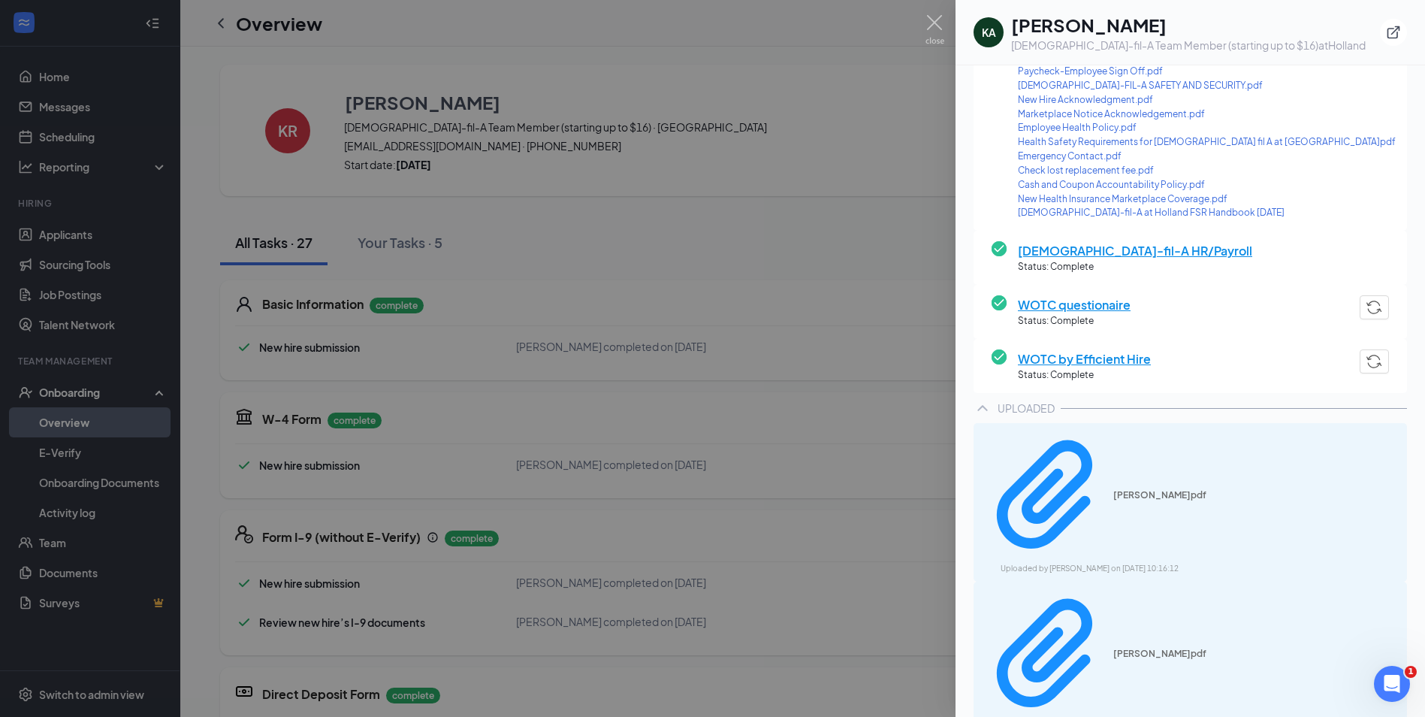
click at [1398, 502] on icon "Trash" at bounding box center [1398, 502] width 0 height 0
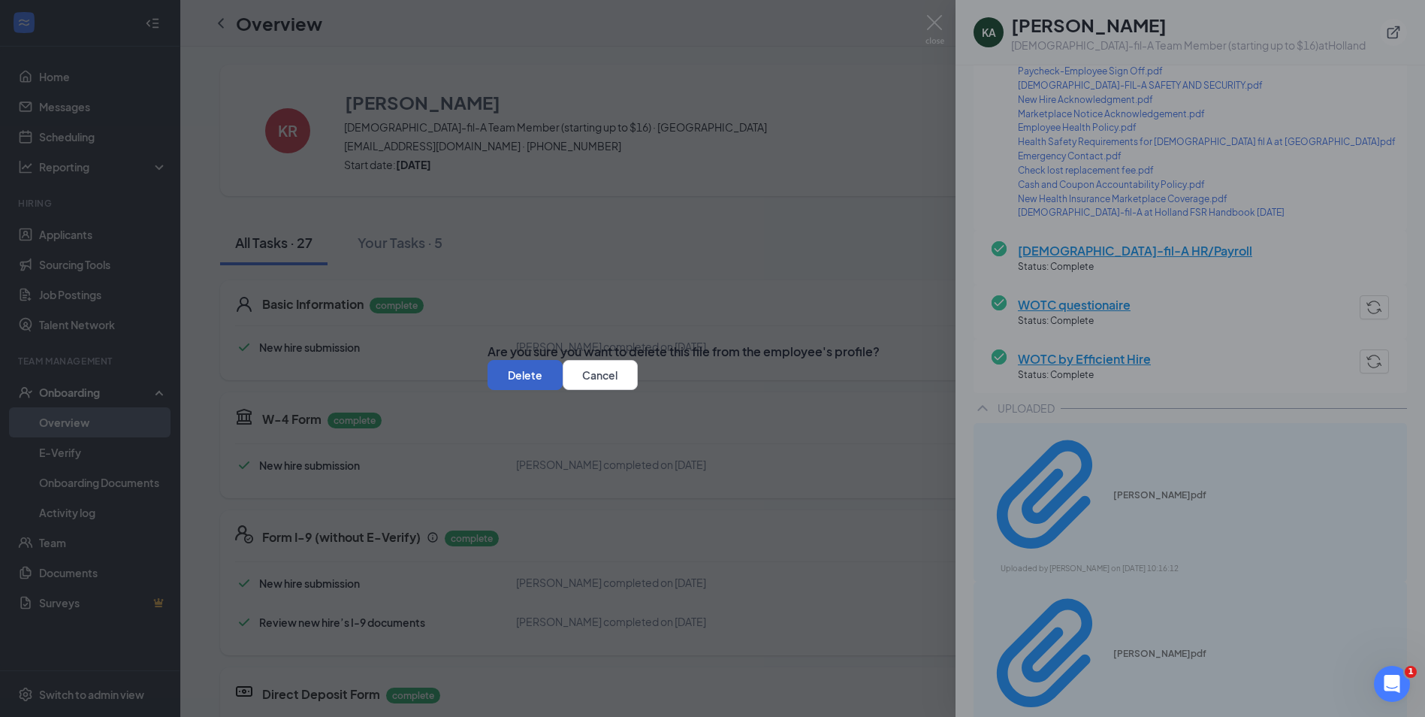
click at [563, 386] on button "Delete" at bounding box center [525, 375] width 75 height 30
click at [563, 398] on button "Delete" at bounding box center [525, 383] width 75 height 30
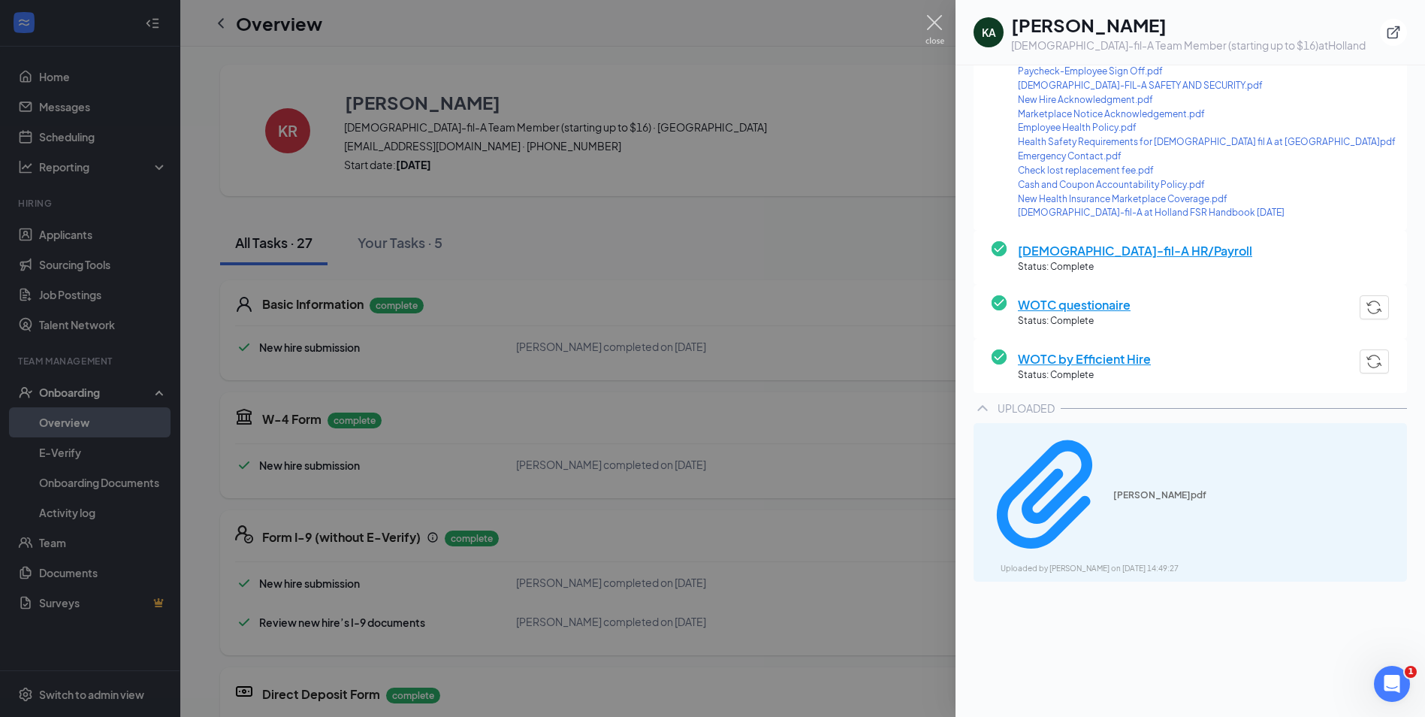
click at [938, 19] on img at bounding box center [934, 29] width 19 height 29
